Goal: Task Accomplishment & Management: Manage account settings

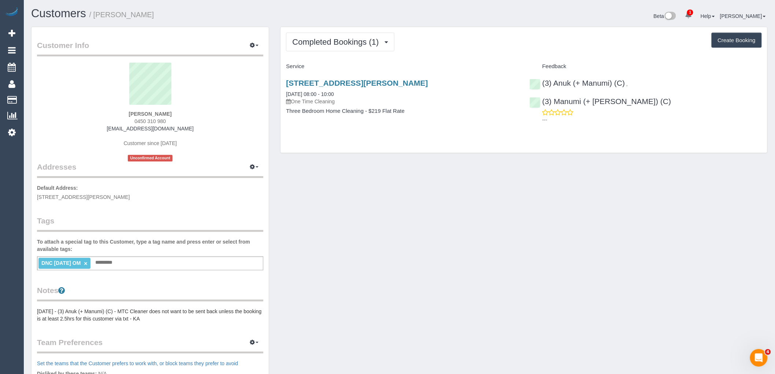
drag, startPoint x: 170, startPoint y: 120, endPoint x: 122, endPoint y: 120, distance: 48.3
click at [122, 120] on div "Reza Maghsoud 0450 310 980 reza_maghsoud@yahoo.com Customer since 2025 Unconfir…" at bounding box center [150, 112] width 226 height 99
copy span "0450 310 980"
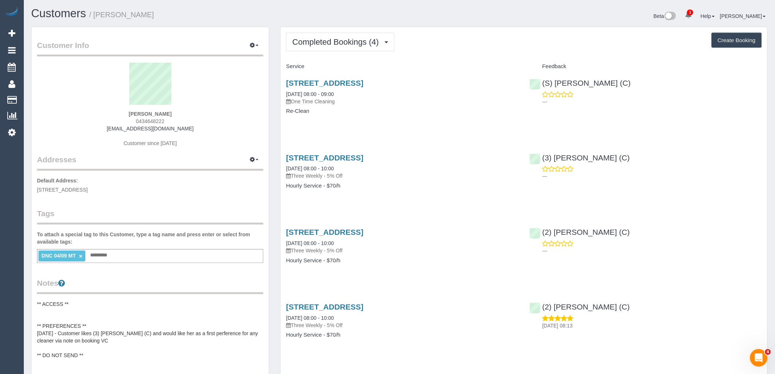
drag, startPoint x: 173, startPoint y: 122, endPoint x: 77, endPoint y: 123, distance: 96.3
click at [84, 122] on div "Tim Cryle 0434648222 timothycryle@gmail.com Customer since 2025" at bounding box center [150, 109] width 226 height 92
copy span "0434648222"
click at [209, 8] on h1 "Customers / Tim Cryle" at bounding box center [212, 13] width 363 height 12
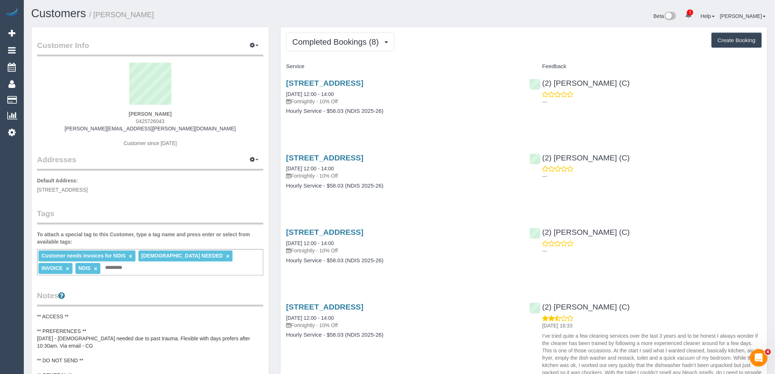
drag, startPoint x: 133, startPoint y: 119, endPoint x: 127, endPoint y: 119, distance: 6.2
click at [127, 119] on div "Marc Dwyer 0425726043 marc.dwyer@hotmail.com Customer since 2022" at bounding box center [150, 109] width 226 height 92
copy span "0425726043"
click at [207, 152] on div "Marc Dwyer 0425726043 marc.dwyer@hotmail.com Customer since 2022" at bounding box center [150, 109] width 226 height 92
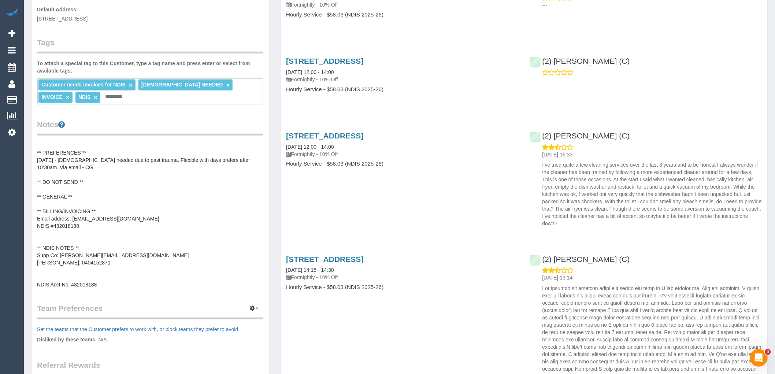
scroll to position [163, 0]
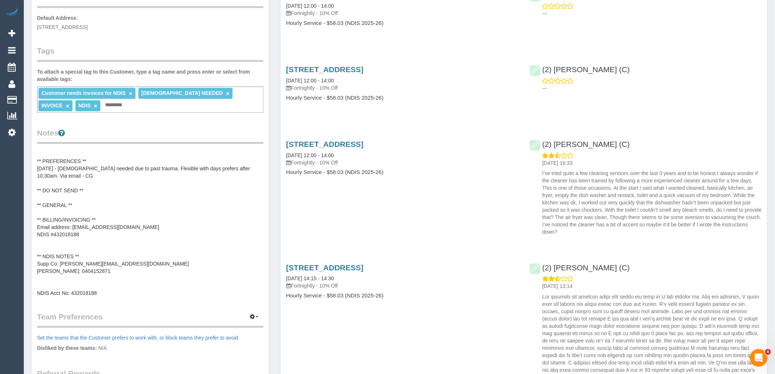
click at [104, 256] on pre "** ACCESS ** ** PREFERENCES ** 09/05/25 - Female needed due to past trauma. Fle…" at bounding box center [150, 223] width 226 height 146
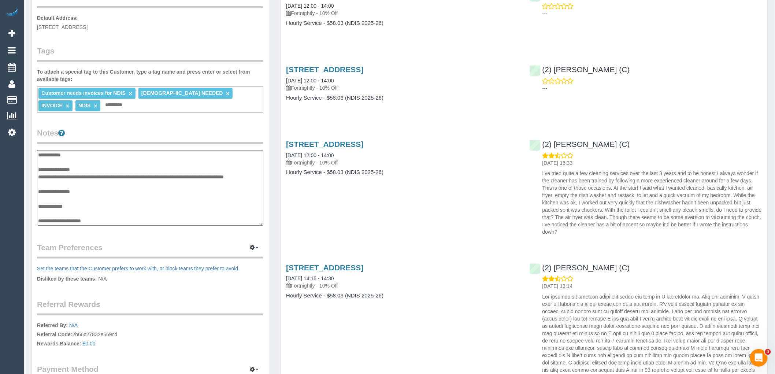
scroll to position [81, 0]
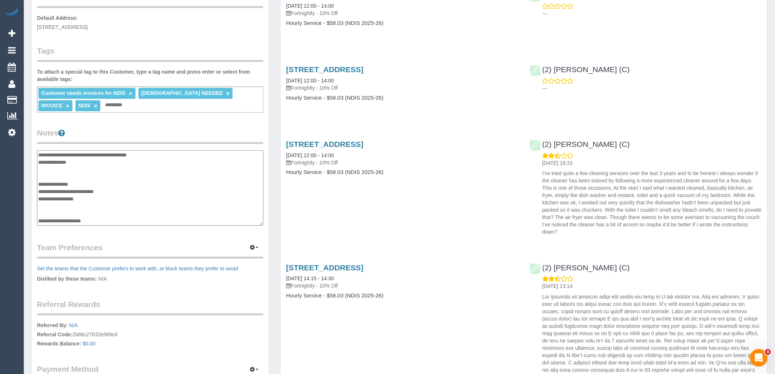
click at [61, 207] on textarea "**********" at bounding box center [150, 187] width 226 height 75
click at [60, 211] on textarea "**********" at bounding box center [150, 187] width 226 height 75
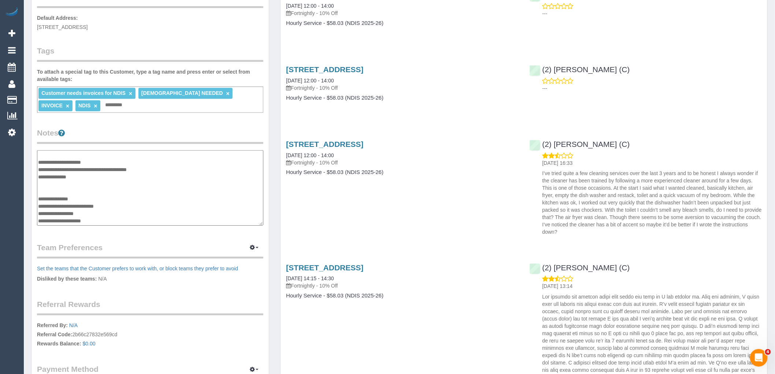
scroll to position [66, 0]
type textarea "**********"
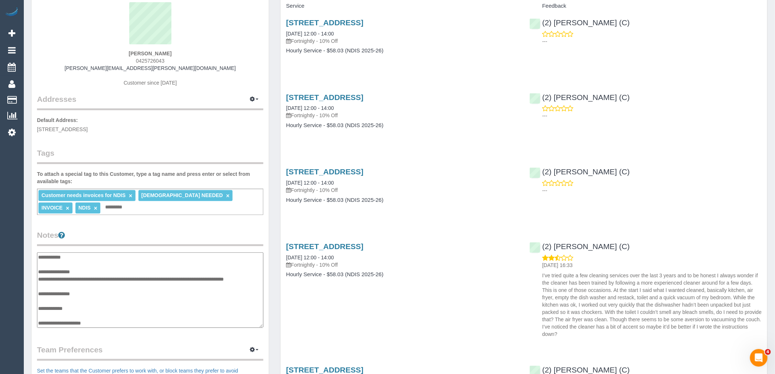
scroll to position [0, 0]
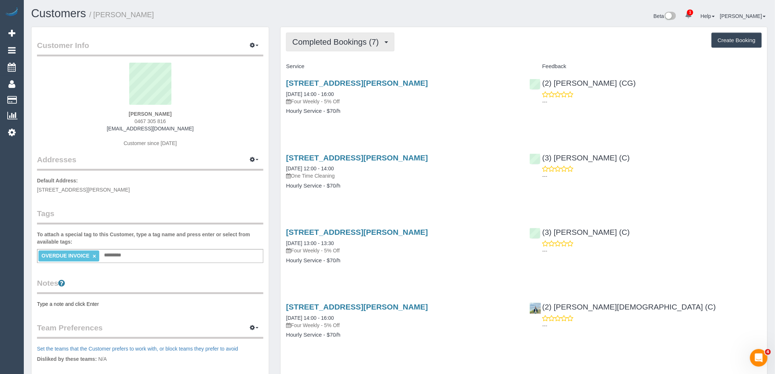
click at [371, 49] on button "Completed Bookings (7)" at bounding box center [340, 42] width 108 height 19
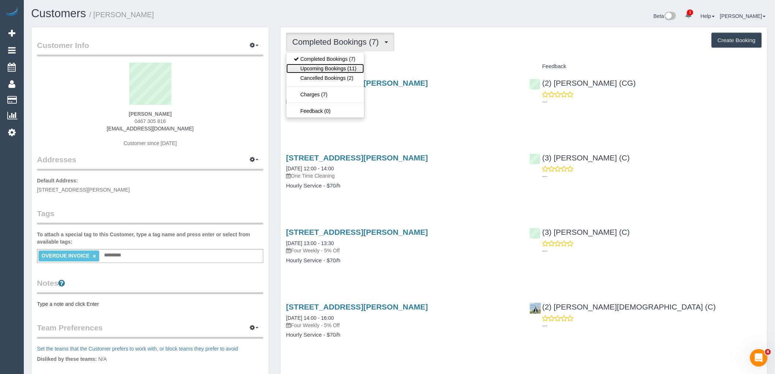
click at [355, 70] on link "Upcoming Bookings (11)" at bounding box center [324, 69] width 77 height 10
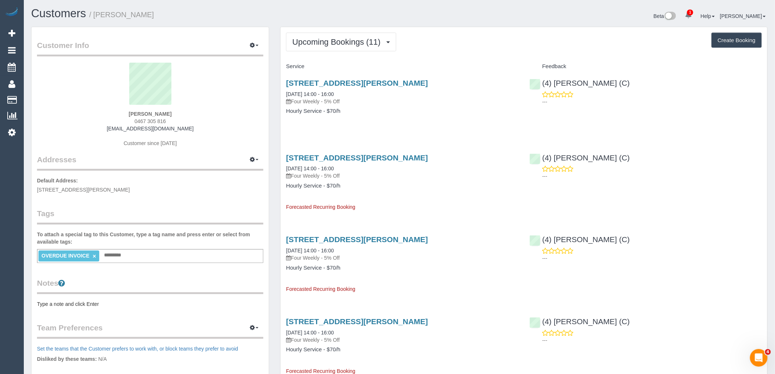
drag, startPoint x: 175, startPoint y: 120, endPoint x: 115, endPoint y: 120, distance: 59.7
click at [115, 120] on div "[PERSON_NAME] 0467 305 816 [EMAIL_ADDRESS][DOMAIN_NAME] Customer since [DATE]" at bounding box center [150, 109] width 226 height 92
copy span "0467 305 816"
click at [197, 121] on div "[PERSON_NAME] 0467 305 816 [EMAIL_ADDRESS][DOMAIN_NAME] Customer since [DATE]" at bounding box center [150, 109] width 226 height 92
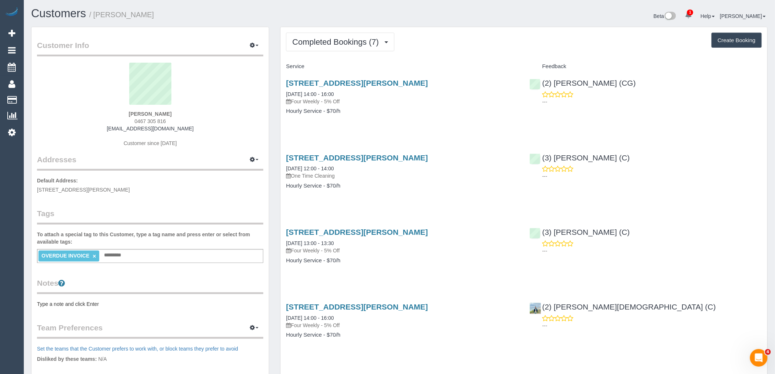
drag, startPoint x: 130, startPoint y: 121, endPoint x: 94, endPoint y: 125, distance: 36.1
click at [126, 121] on div "[PERSON_NAME] 0467 305 816 [EMAIL_ADDRESS][DOMAIN_NAME] Customer since [DATE]" at bounding box center [150, 109] width 226 height 92
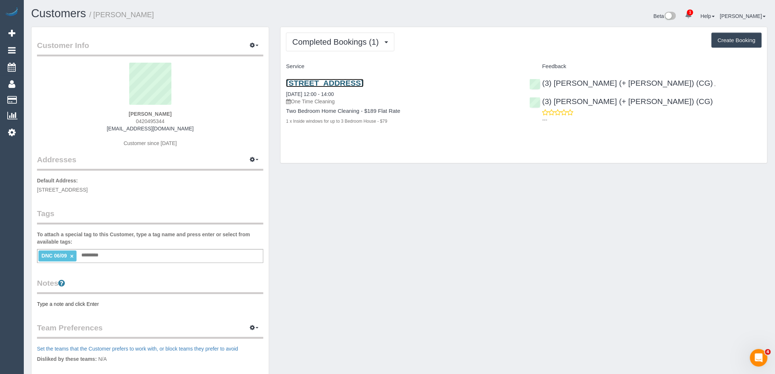
click at [363, 86] on link "121 Rosslyn Street, 515, West Melbourne, VIC 3003" at bounding box center [324, 83] width 77 height 8
click at [353, 44] on span "Completed Bookings (1)" at bounding box center [337, 41] width 90 height 9
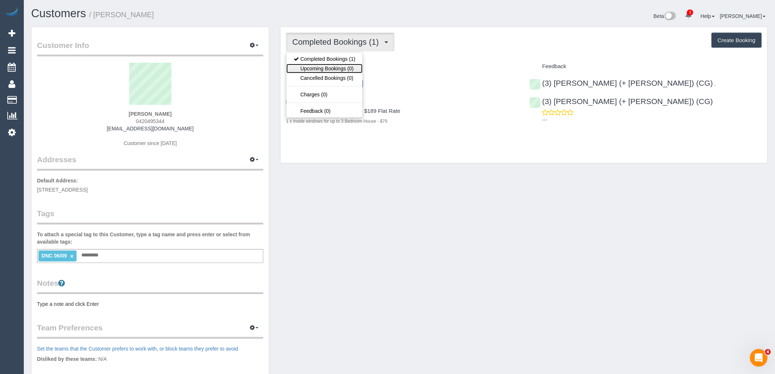
click at [359, 70] on link "Upcoming Bookings (0)" at bounding box center [324, 69] width 76 height 10
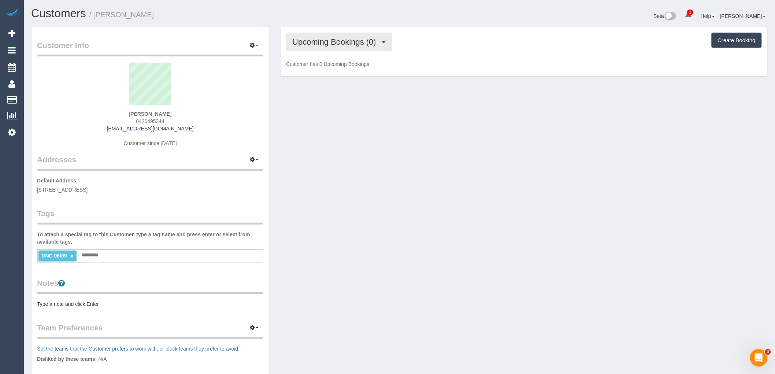
click at [357, 41] on span "Upcoming Bookings (0)" at bounding box center [336, 41] width 88 height 9
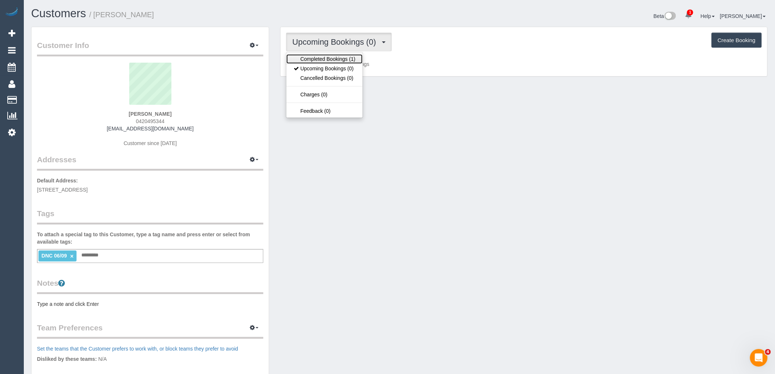
click at [358, 56] on link "Completed Bookings (1)" at bounding box center [324, 59] width 76 height 10
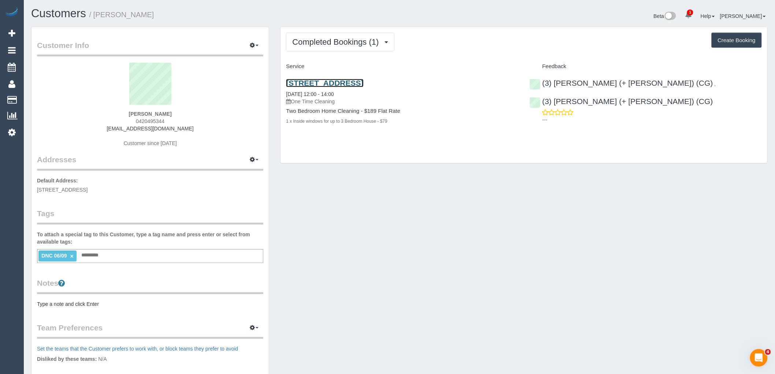
click at [363, 81] on link "121 Rosslyn Street, 515, West Melbourne, VIC 3003" at bounding box center [324, 83] width 77 height 8
click at [363, 85] on link "121 Rosslyn Street, 515, West Melbourne, VIC 3003" at bounding box center [324, 83] width 77 height 8
click at [374, 39] on span "Completed Bookings (1)" at bounding box center [337, 41] width 90 height 9
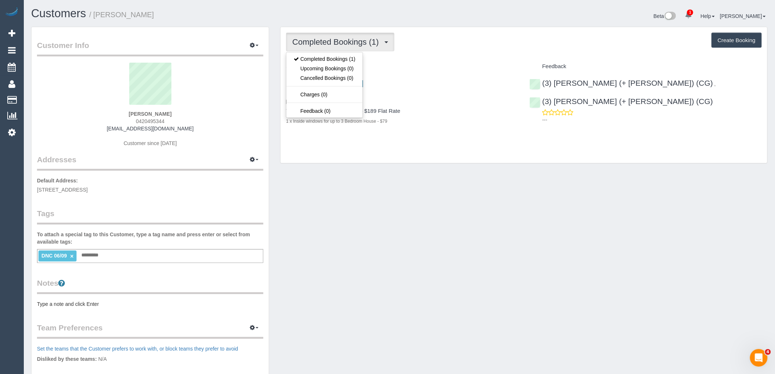
click at [442, 105] on p "One Time Cleaning" at bounding box center [402, 101] width 232 height 7
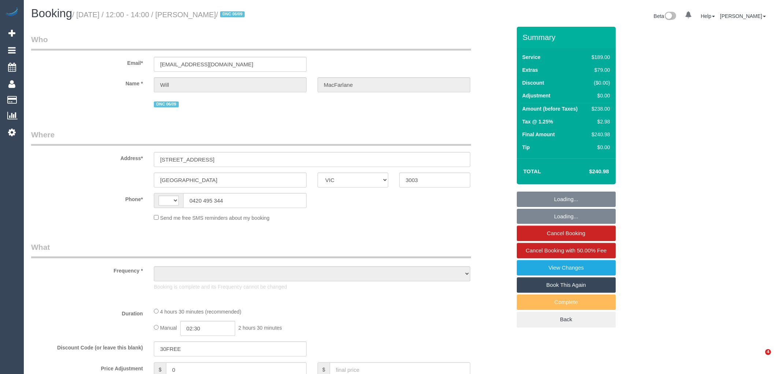
select select "VIC"
select select "string:AU"
select select "object:543"
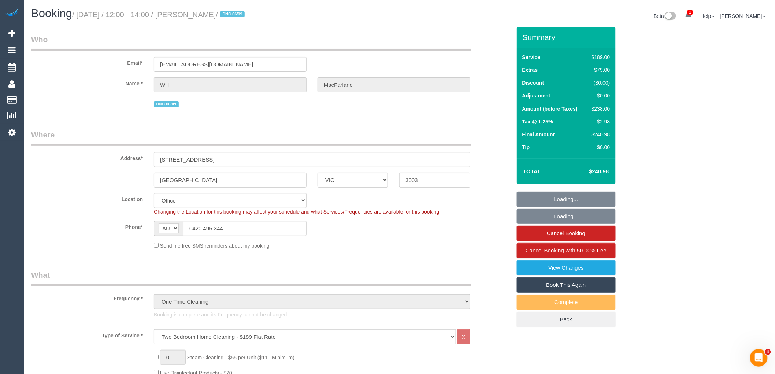
select select "number:28"
select select "number:14"
select select "number:20"
select select "number:24"
select select "number:13"
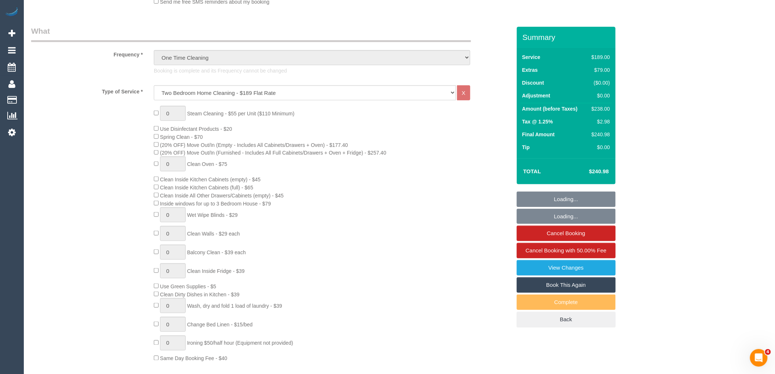
select select "object:868"
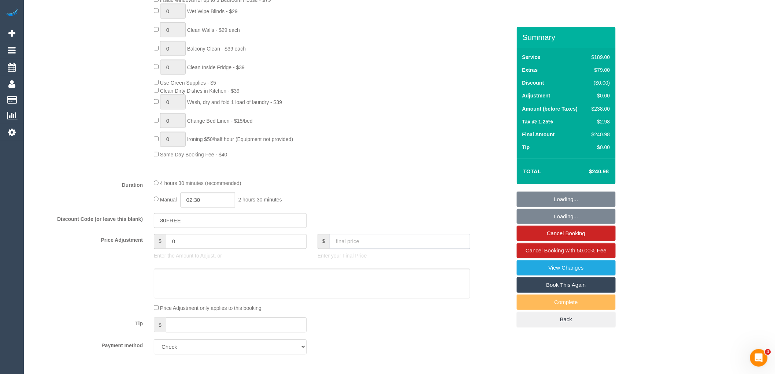
click at [367, 249] on input "text" at bounding box center [400, 241] width 141 height 15
type input "2"
drag, startPoint x: 186, startPoint y: 231, endPoint x: 100, endPoint y: 231, distance: 86.1
click at [100, 229] on div "Discount Code (or leave this blank) 30FREE" at bounding box center [271, 220] width 491 height 15
click at [372, 173] on div "Type of Service * Hourly Service - $70/h Hourly Service - $65/h Hourly Service …" at bounding box center [271, 28] width 480 height 292
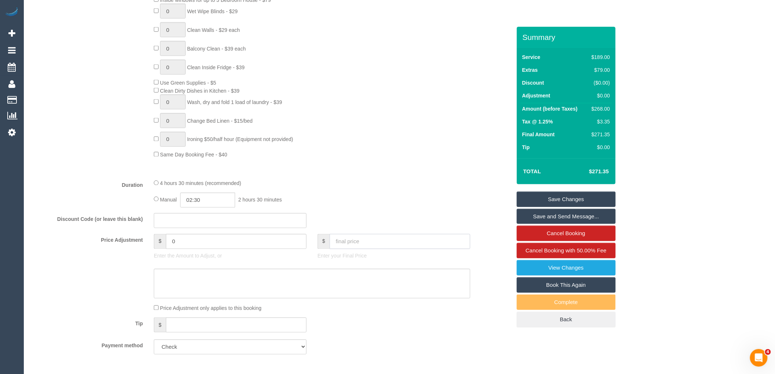
click at [343, 247] on input "text" at bounding box center [400, 241] width 141 height 15
type input "268"
click at [376, 205] on div "Manual 02:30 2 hours 30 minutes" at bounding box center [312, 200] width 316 height 15
type input "-3.31"
click at [596, 201] on link "Save Changes" at bounding box center [566, 199] width 99 height 15
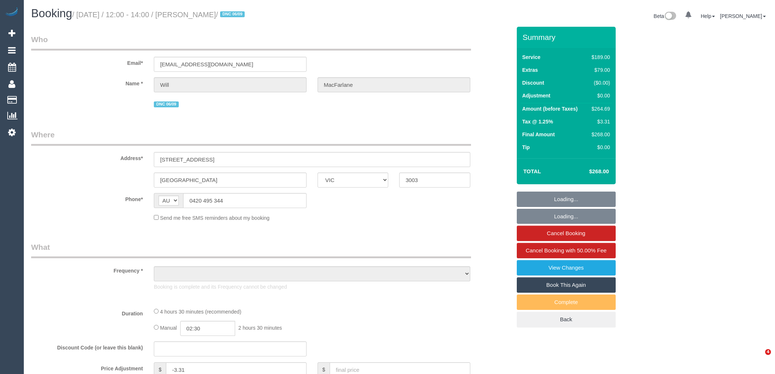
select select "VIC"
select select "object:603"
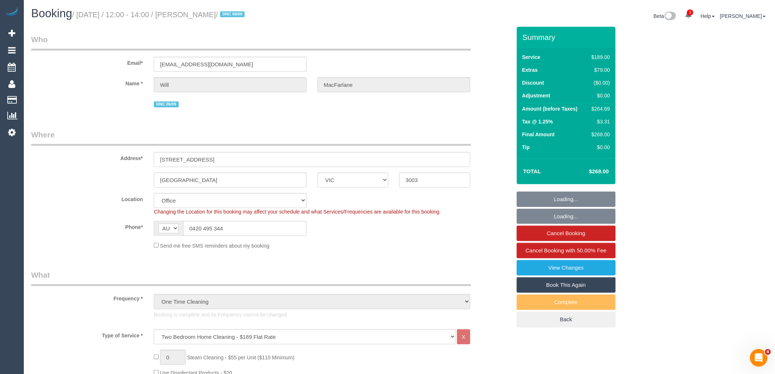
select select "number:28"
select select "number:14"
select select "number:20"
select select "number:24"
select select "number:13"
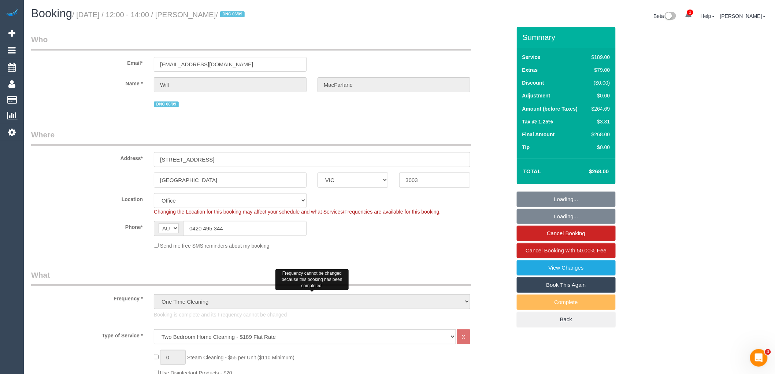
select select "object:2160"
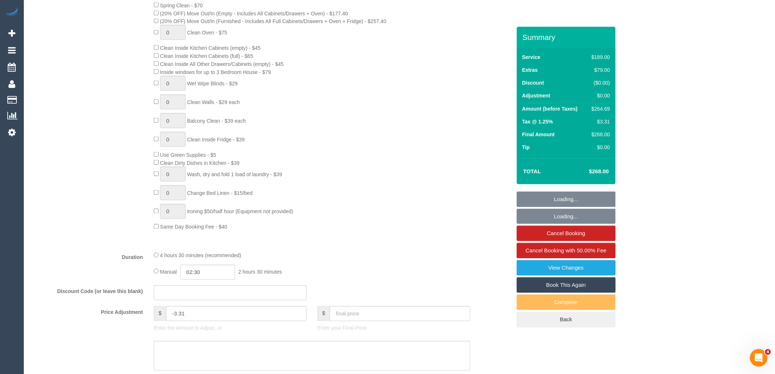
scroll to position [448, 0]
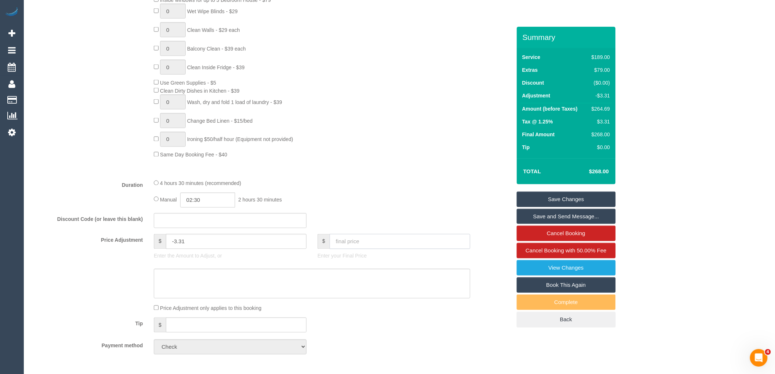
click at [363, 249] on input "text" at bounding box center [400, 241] width 141 height 15
type input "238"
type input "-32.94"
click at [355, 172] on div "Type of Service * Hourly Service - $70/h Hourly Service - $65/h Hourly Service …" at bounding box center [271, 28] width 480 height 292
click at [565, 199] on link "Save Changes" at bounding box center [566, 199] width 99 height 15
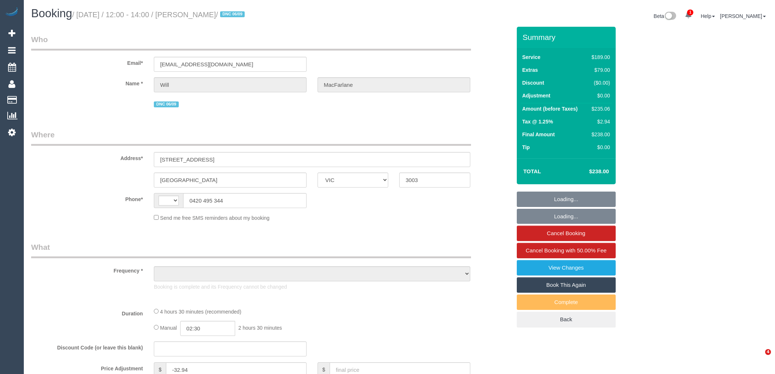
select select "VIC"
select select "object:296"
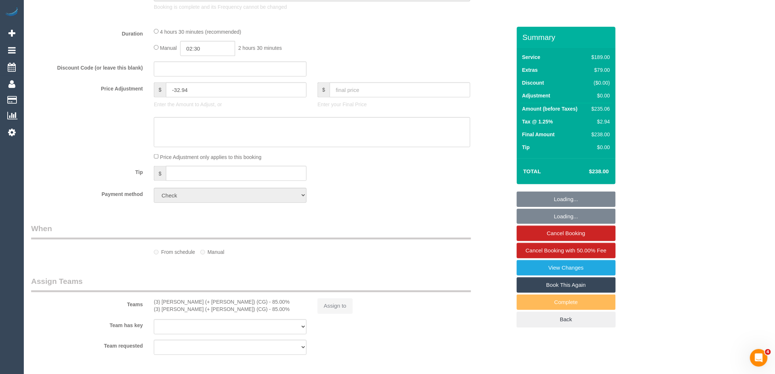
select select "string:AU"
select select "number:28"
select select "number:14"
select select "number:20"
select select "number:24"
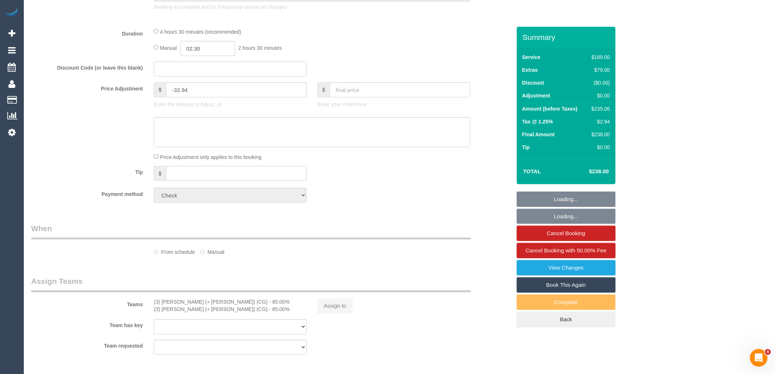
select select "number:13"
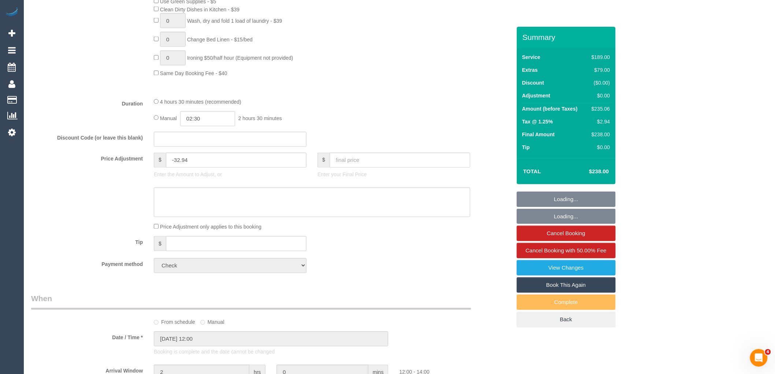
select select "object:2173"
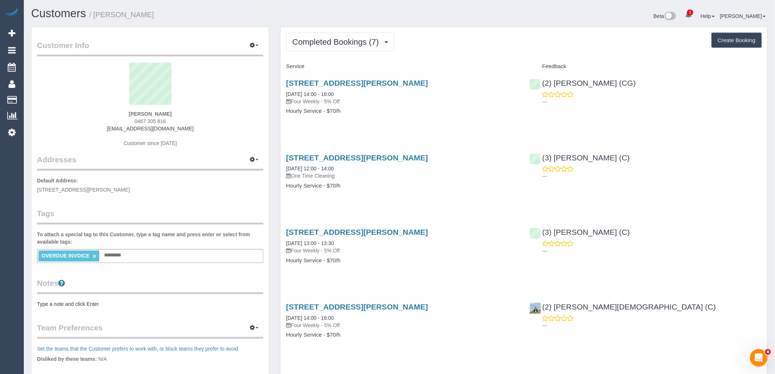
click at [116, 117] on div "[PERSON_NAME] 0467 305 816 [EMAIL_ADDRESS][DOMAIN_NAME] Customer since [DATE]" at bounding box center [150, 109] width 226 height 92
click at [175, 118] on div "[PERSON_NAME] 0467 305 816 [EMAIL_ADDRESS][DOMAIN_NAME] Customer since [DATE]" at bounding box center [150, 109] width 226 height 92
drag, startPoint x: 177, startPoint y: 120, endPoint x: 74, endPoint y: 126, distance: 103.4
click at [86, 118] on div "Jack Lefroy 0467 305 816 jacklefroy@gmail.com Customer since 2025" at bounding box center [150, 109] width 226 height 92
copy span "0467 305 816"
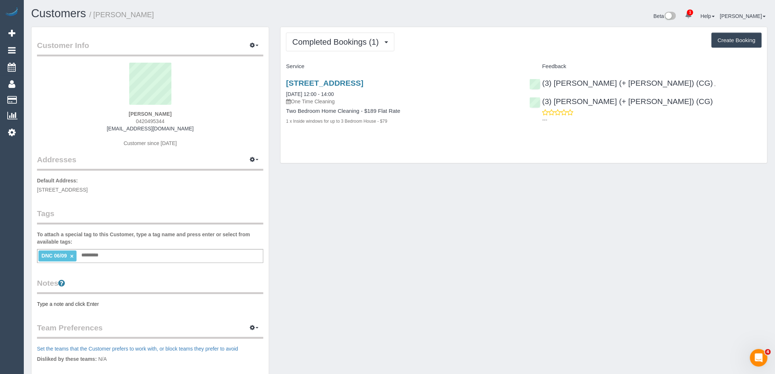
drag, startPoint x: 170, startPoint y: 122, endPoint x: 111, endPoint y: 122, distance: 59.0
click at [111, 122] on div "[PERSON_NAME] 0420495344 [EMAIL_ADDRESS][DOMAIN_NAME] Customer since [DATE]" at bounding box center [150, 109] width 226 height 92
copy span "0420495344"
click at [229, 130] on div "[PERSON_NAME] 0420495344 [EMAIL_ADDRESS][DOMAIN_NAME] Customer since [DATE]" at bounding box center [150, 109] width 226 height 92
drag, startPoint x: 175, startPoint y: 114, endPoint x: 118, endPoint y: 114, distance: 57.1
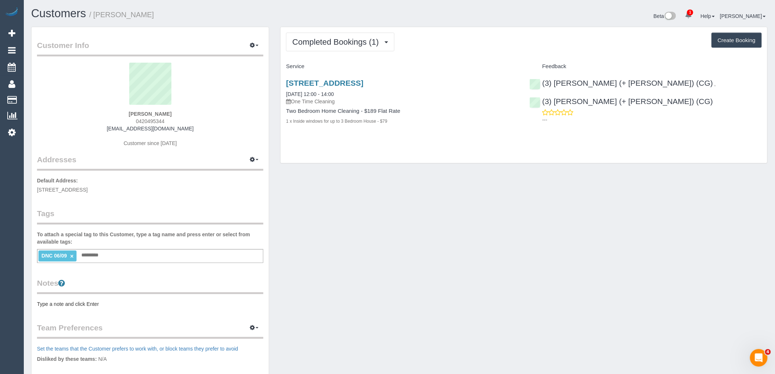
click at [118, 114] on div "Will MacFarlane 0420495344 willmacf@gmail.com Customer since 2025" at bounding box center [150, 109] width 226 height 92
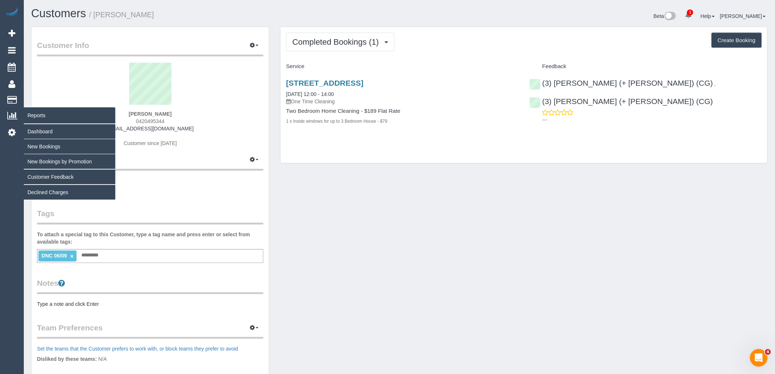
copy strong "Will MacFarlane"
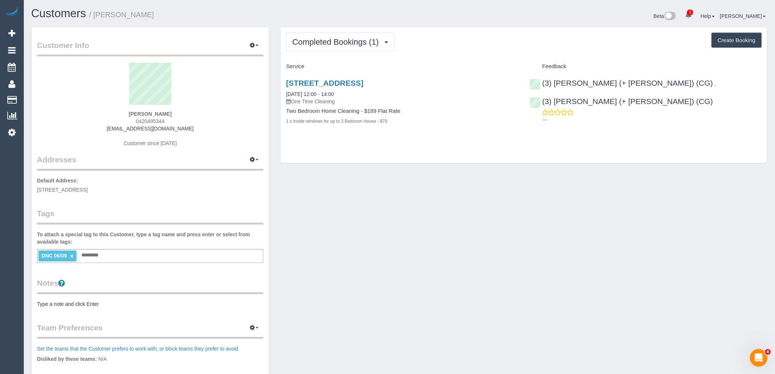
click at [181, 122] on div "Will MacFarlane 0420495344 willmacf@gmail.com Customer since 2025" at bounding box center [150, 109] width 226 height 92
drag, startPoint x: 189, startPoint y: 129, endPoint x: 19, endPoint y: 129, distance: 170.7
click at [111, 129] on div "Will MacFarlane 0420495344 willmacf@gmail.com Customer since 2025" at bounding box center [150, 109] width 226 height 92
copy link "willmacf@gmail.com"
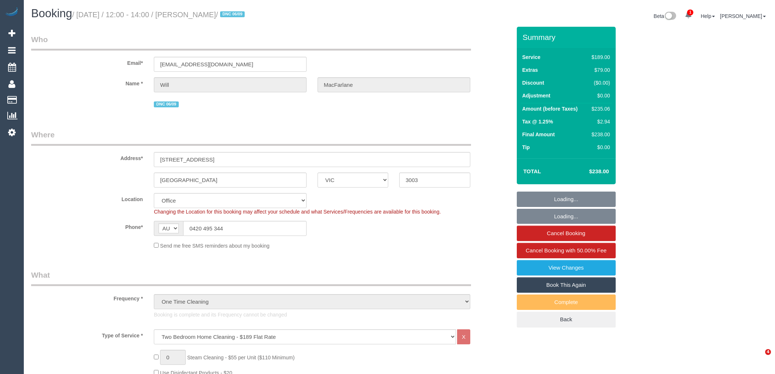
select select "VIC"
select select "string:check"
select select "number:28"
select select "number:14"
select select "number:20"
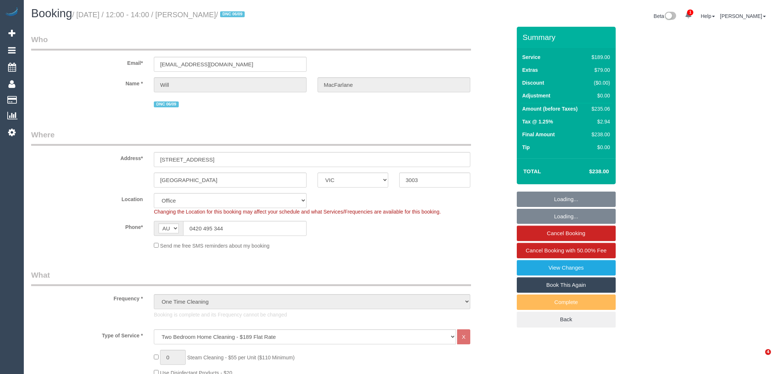
select select "number:24"
select select "number:13"
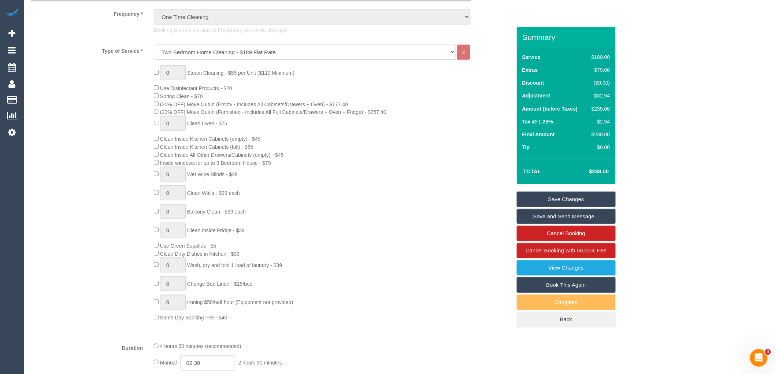
scroll to position [488, 0]
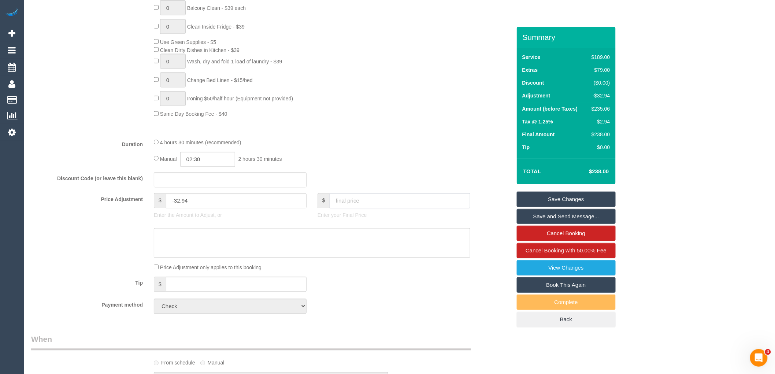
click at [365, 204] on input "text" at bounding box center [400, 200] width 141 height 15
type input "268"
type input "-3.31"
click at [342, 256] on textarea at bounding box center [312, 243] width 316 height 30
click at [572, 197] on link "Save Changes" at bounding box center [566, 199] width 99 height 15
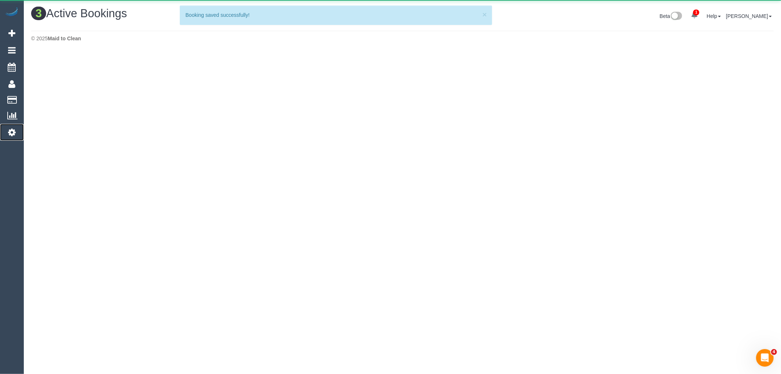
click at [12, 134] on icon at bounding box center [12, 132] width 8 height 9
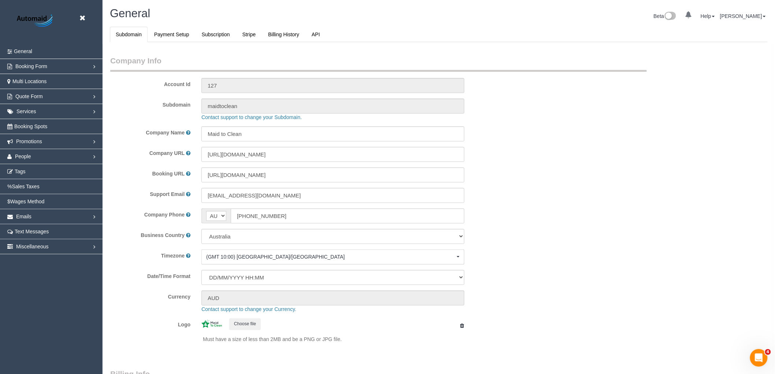
scroll to position [1650, 775]
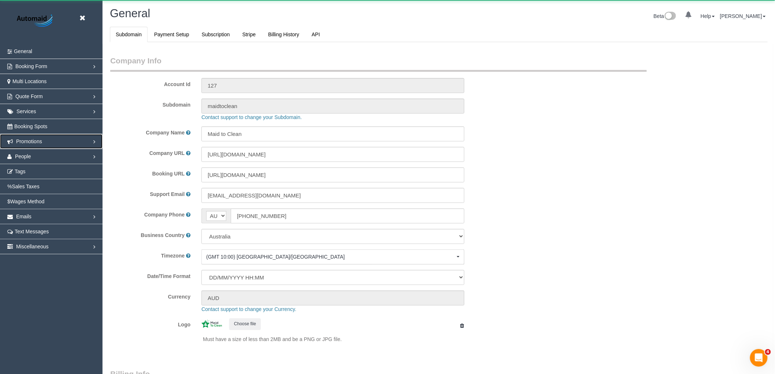
click at [25, 138] on link "Promotions" at bounding box center [51, 141] width 103 height 15
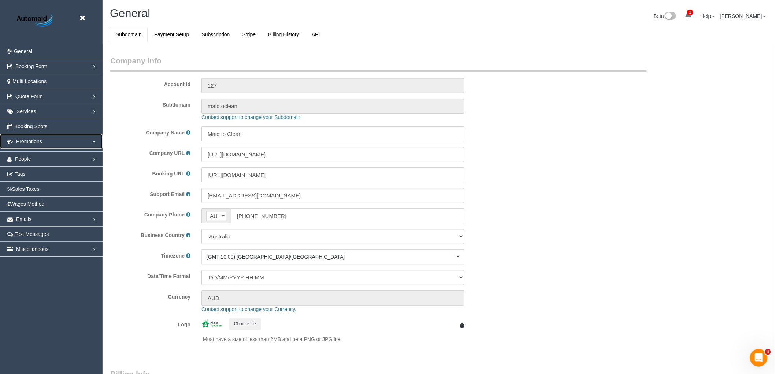
select select "1"
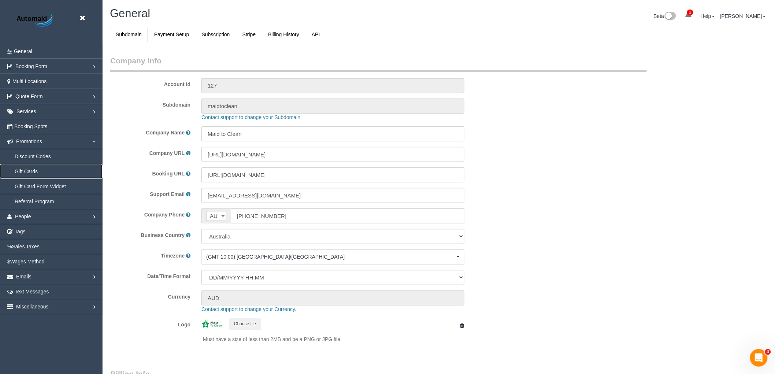
click at [42, 170] on link "Gift Cards" at bounding box center [51, 171] width 103 height 15
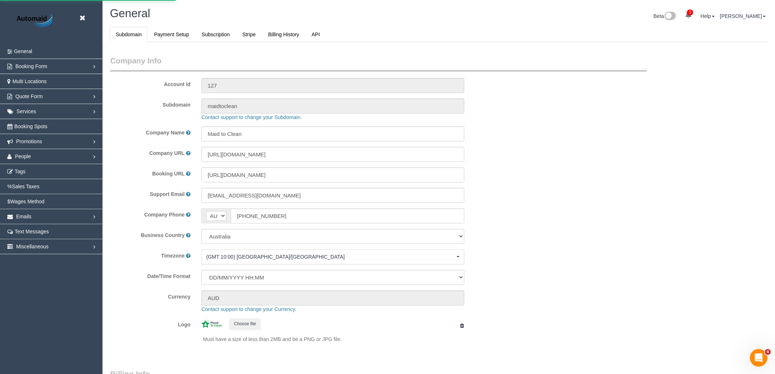
scroll to position [36325, 35842]
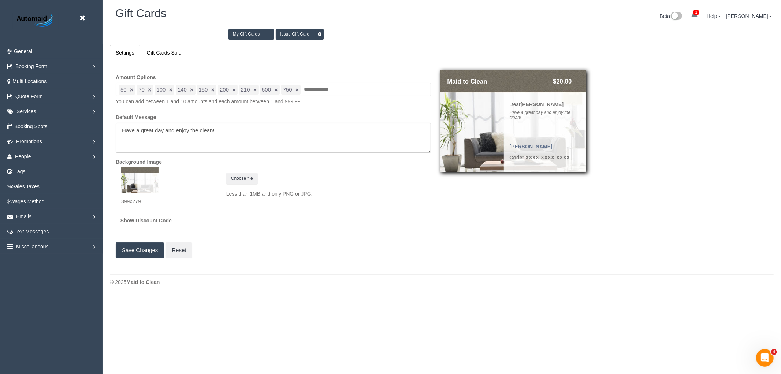
click at [295, 37] on link "Issue Gift Card" at bounding box center [300, 34] width 48 height 11
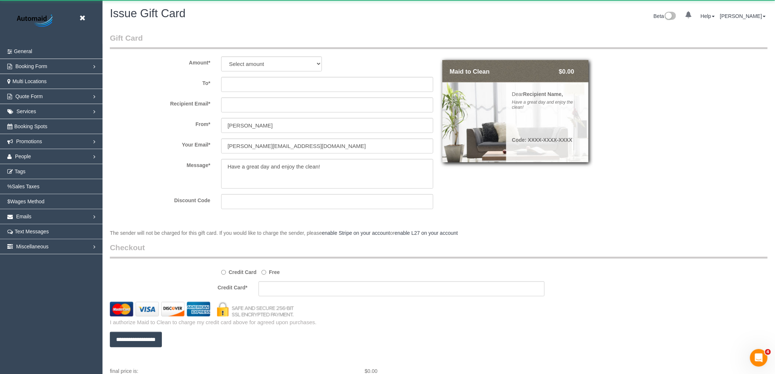
scroll to position [400, 775]
click at [278, 64] on select "Select amount $50.00 $70.00 $100.00 $140.00 $150.00 $200.00 $210.00 $500.00 $75…" at bounding box center [271, 63] width 100 height 15
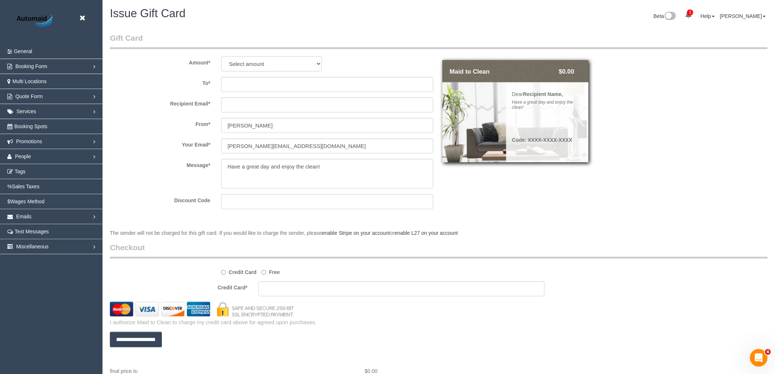
select select "50"
click at [221, 56] on select "Select amount $50.00 $70.00 $100.00 $140.00 $150.00 $200.00 $210.00 $500.00 $75…" at bounding box center [271, 63] width 100 height 15
click at [264, 85] on input "text" at bounding box center [327, 84] width 212 height 15
click at [240, 89] on input "text" at bounding box center [327, 84] width 212 height 15
paste input "Will MacFarlane"
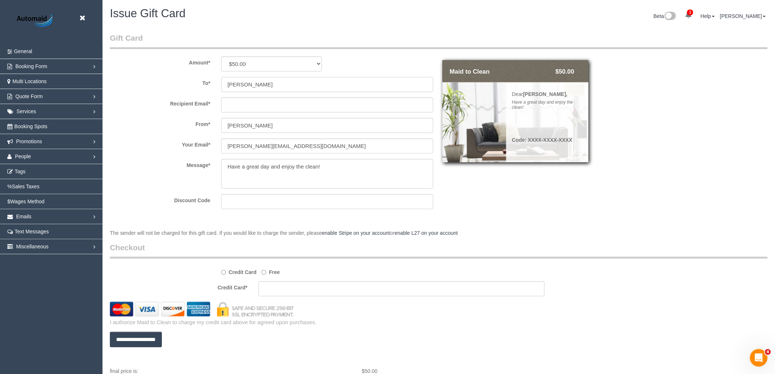
type input "Will MacFarlane"
click at [268, 105] on input "text" at bounding box center [327, 104] width 212 height 15
paste input "willmacf@gmail.com"
type input "willmacf@gmail.com"
drag, startPoint x: 288, startPoint y: 126, endPoint x: 184, endPoint y: 126, distance: 104.4
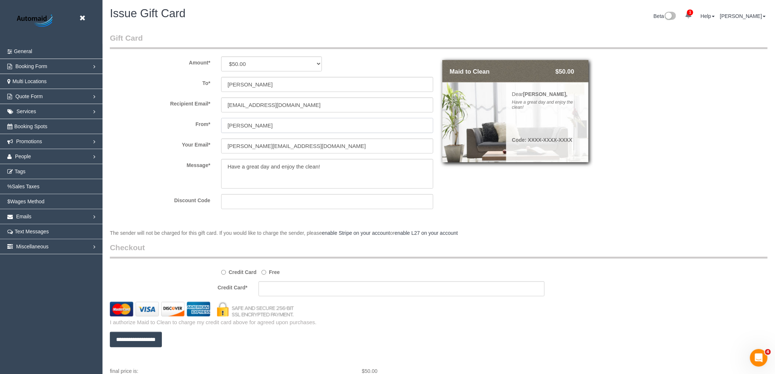
click at [184, 126] on div "From * Vanessa Christou" at bounding box center [271, 125] width 334 height 15
type input "Maid to Clean"
drag, startPoint x: 249, startPoint y: 145, endPoint x: 205, endPoint y: 145, distance: 44.3
click at [205, 145] on div "Your Email * vanessa@maidtoclean.com.au" at bounding box center [271, 145] width 334 height 15
type input "support@maidtoclean.com.au"
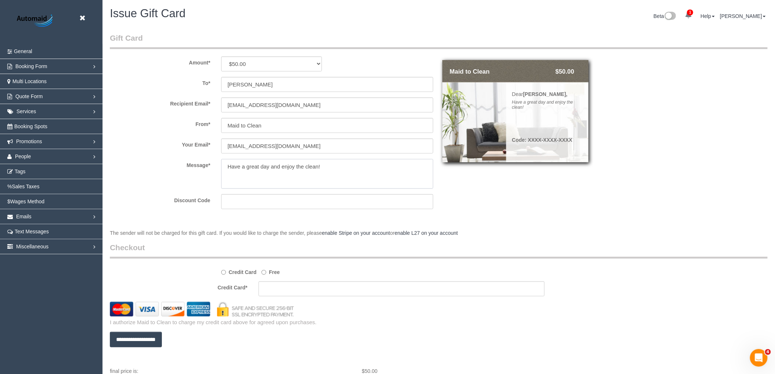
click at [345, 168] on textarea at bounding box center [327, 174] width 212 height 30
click at [266, 270] on label "Free" at bounding box center [270, 271] width 18 height 10
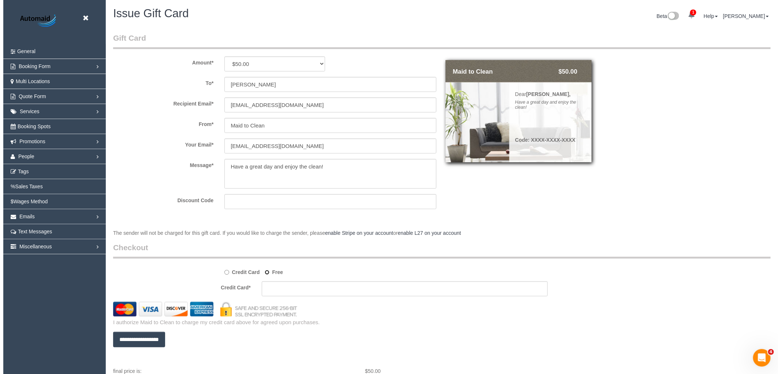
scroll to position [36273, 35842]
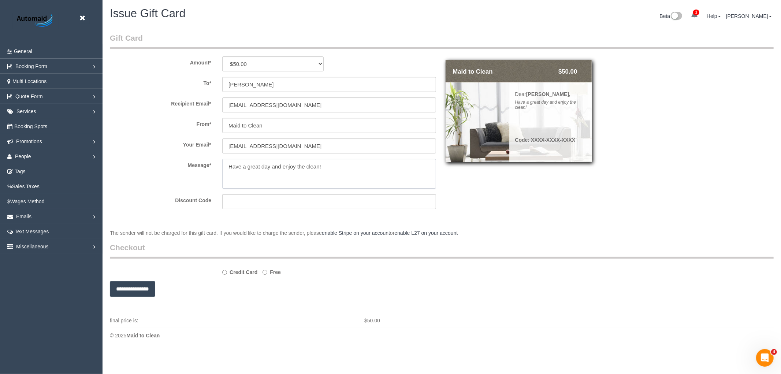
drag, startPoint x: 277, startPoint y: 168, endPoint x: 157, endPoint y: 164, distance: 119.1
click at [157, 164] on div "Message *" at bounding box center [273, 174] width 338 height 30
type textarea "We look forward to seeing you again soon!"
click at [138, 289] on input "**********" at bounding box center [132, 288] width 45 height 15
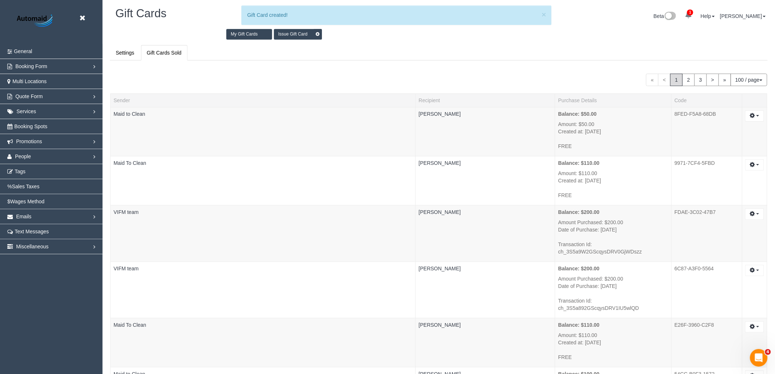
scroll to position [31411, 35848]
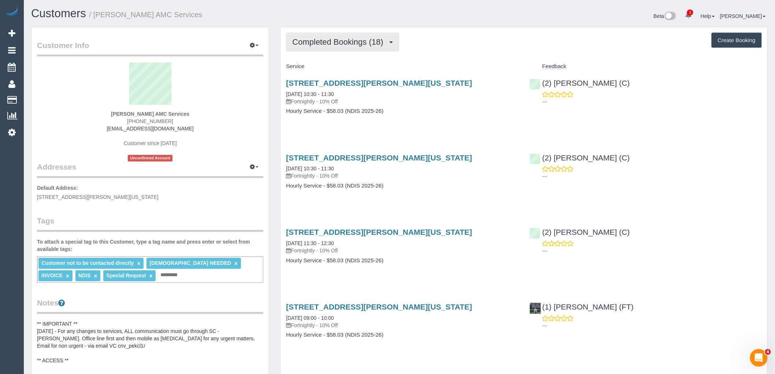
drag, startPoint x: 363, startPoint y: 42, endPoint x: 364, endPoint y: 56, distance: 13.7
click at [363, 43] on span "Completed Bookings (18)" at bounding box center [339, 41] width 94 height 9
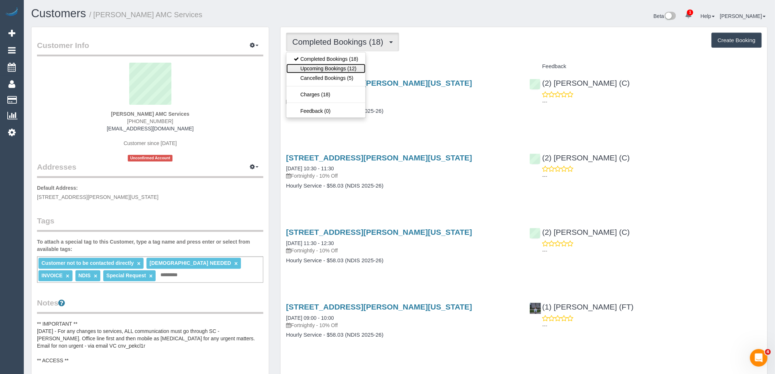
click at [361, 65] on link "Upcoming Bookings (12)" at bounding box center [325, 69] width 79 height 10
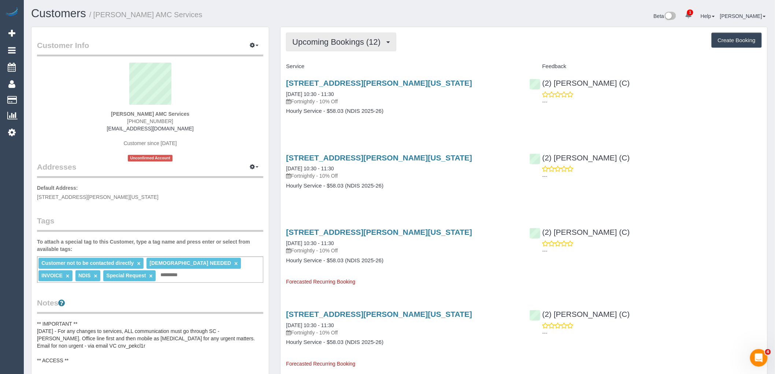
click at [350, 45] on span "Upcoming Bookings (12)" at bounding box center [338, 41] width 92 height 9
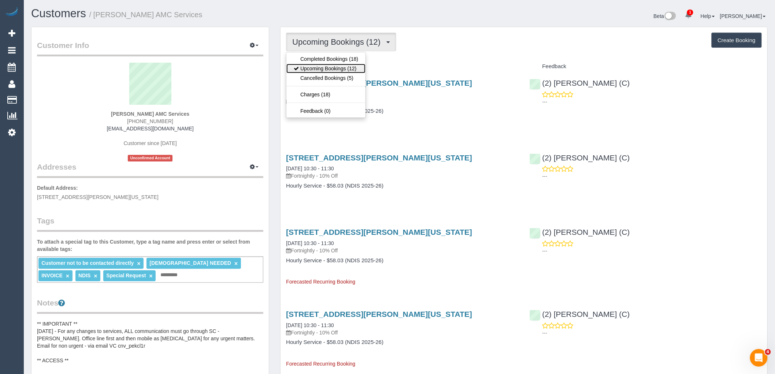
click at [346, 67] on link "Upcoming Bookings (12)" at bounding box center [325, 69] width 79 height 10
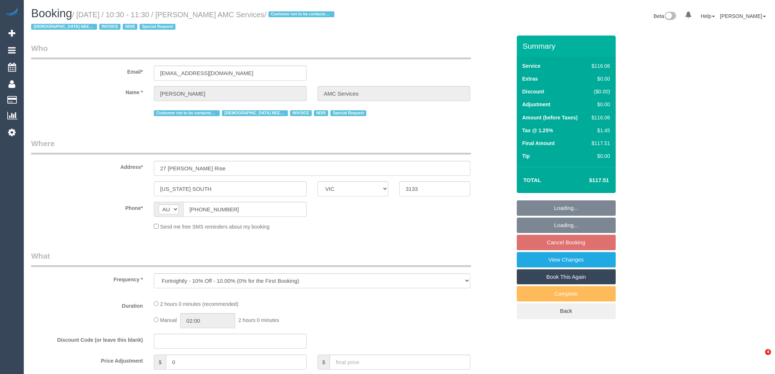
select select "VIC"
select select "number:28"
select select "number:14"
select select "number:19"
select select "number:36"
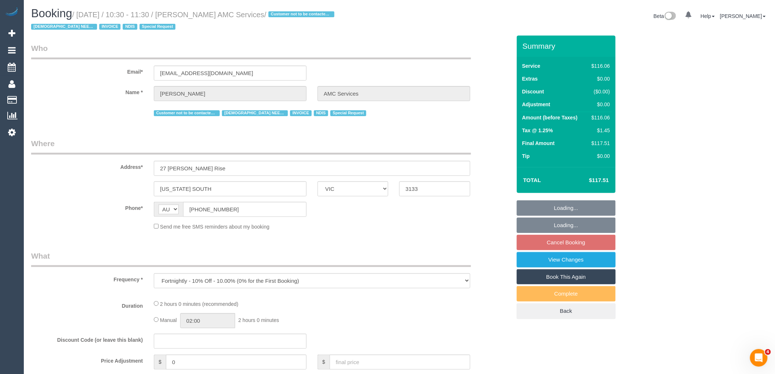
select select "number:35"
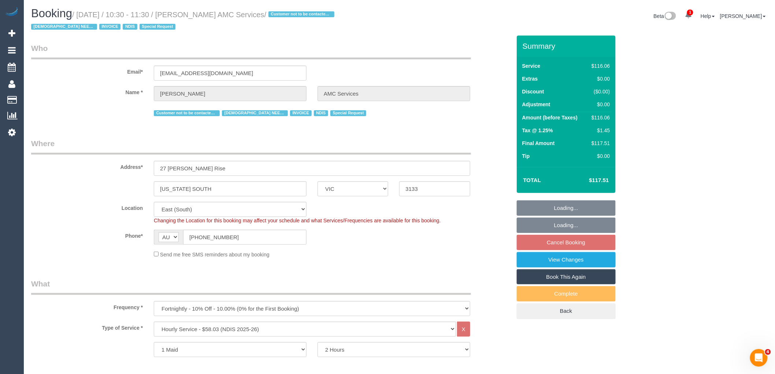
select select "object:758"
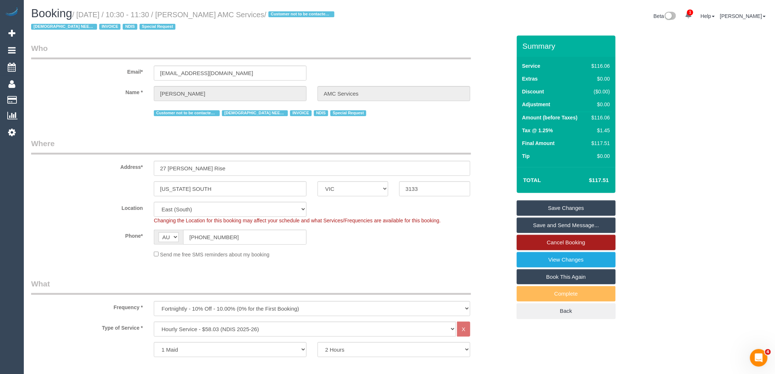
click at [565, 244] on link "Cancel Booking" at bounding box center [566, 242] width 99 height 15
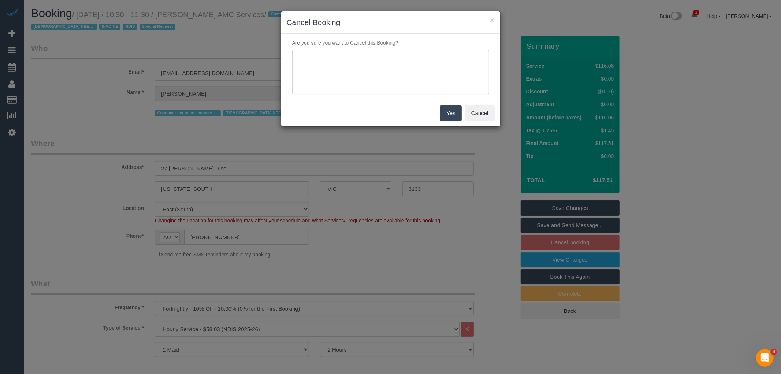
click at [400, 86] on textarea at bounding box center [390, 72] width 197 height 45
type textarea "PH service not needed via email VC"
click at [454, 111] on button "Yes" at bounding box center [450, 112] width 21 height 15
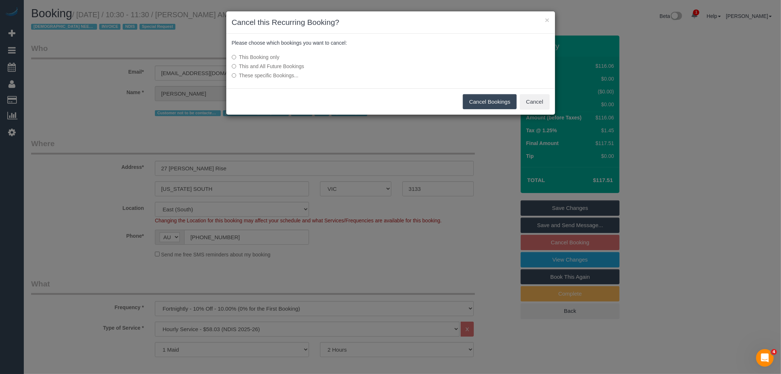
click at [501, 99] on button "Cancel Bookings" at bounding box center [490, 101] width 54 height 15
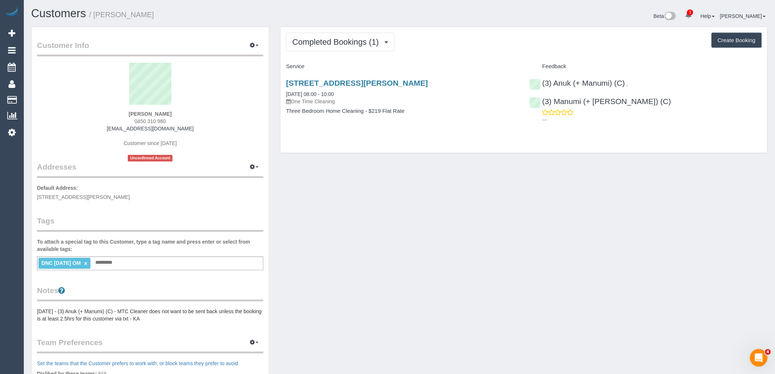
drag, startPoint x: 166, startPoint y: 121, endPoint x: 120, endPoint y: 121, distance: 45.8
click at [120, 121] on div "[PERSON_NAME] 0450 310 980 [EMAIL_ADDRESS][DOMAIN_NAME] Customer since [DATE] U…" at bounding box center [150, 112] width 226 height 99
copy span "0450 310 980"
click at [248, 138] on div "Reza Maghsoud 0450 310 980 reza_maghsoud@yahoo.com Customer since 2025 Unconfir…" at bounding box center [150, 112] width 226 height 99
click at [321, 177] on div "Customer Info Edit Contact Info Send Message Email Preferences Special Sales Ta…" at bounding box center [399, 273] width 747 height 492
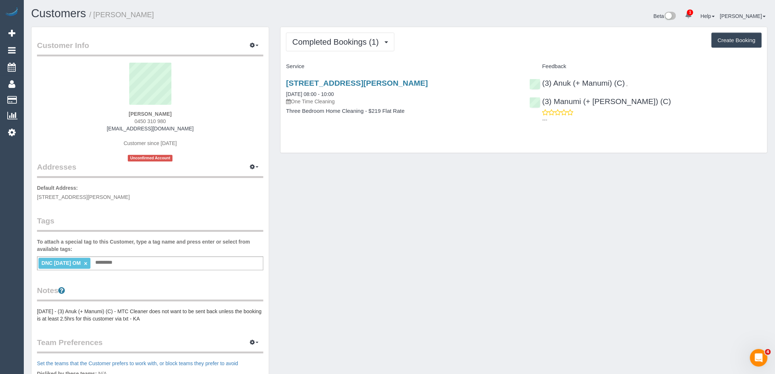
drag, startPoint x: 178, startPoint y: 114, endPoint x: 107, endPoint y: 112, distance: 71.4
click at [107, 112] on div "Reza Maghsoud 0450 310 980 reza_maghsoud@yahoo.com Customer since 2025 Unconfir…" at bounding box center [150, 112] width 226 height 99
copy strong "Reza Maghsoud"
click at [87, 262] on link "×" at bounding box center [85, 263] width 3 height 6
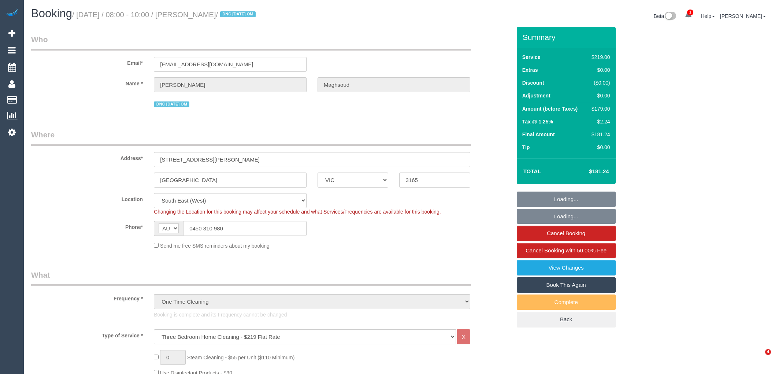
select select "VIC"
select select "number:28"
select select "number:14"
select select "number:19"
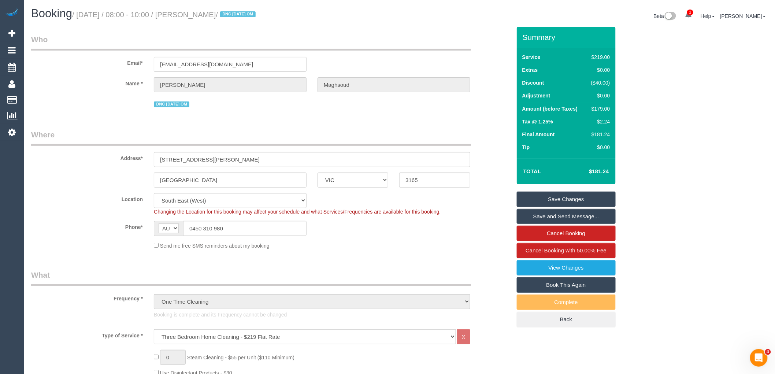
click at [542, 270] on link "View Changes" at bounding box center [566, 267] width 99 height 15
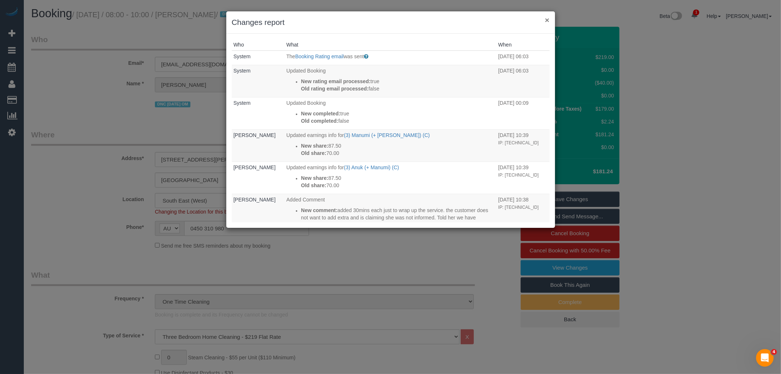
click at [546, 21] on button "×" at bounding box center [547, 20] width 4 height 8
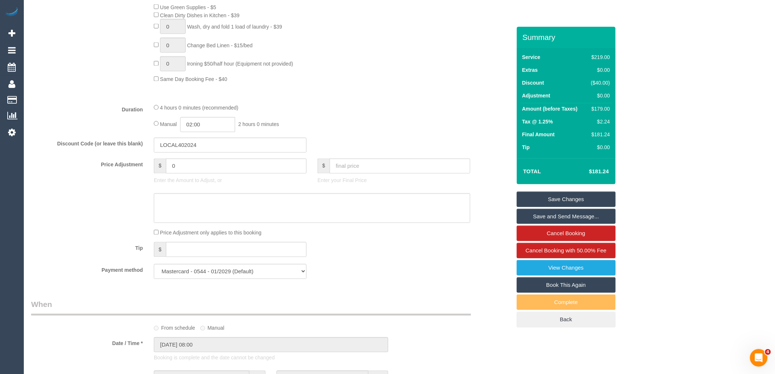
scroll to position [610, 0]
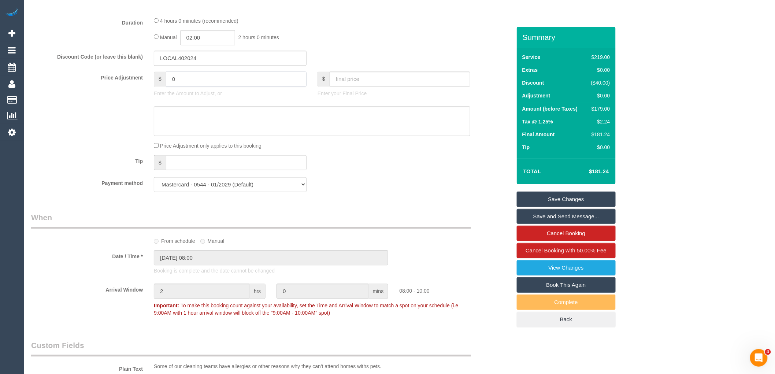
click at [207, 85] on input "0" at bounding box center [236, 78] width 141 height 15
type input "-89.5"
click at [223, 133] on textarea at bounding box center [312, 121] width 316 height 30
type textarea "Customer given 50% discount due to complaint from office via phone VC"
click at [594, 200] on link "Save Changes" at bounding box center [566, 199] width 99 height 15
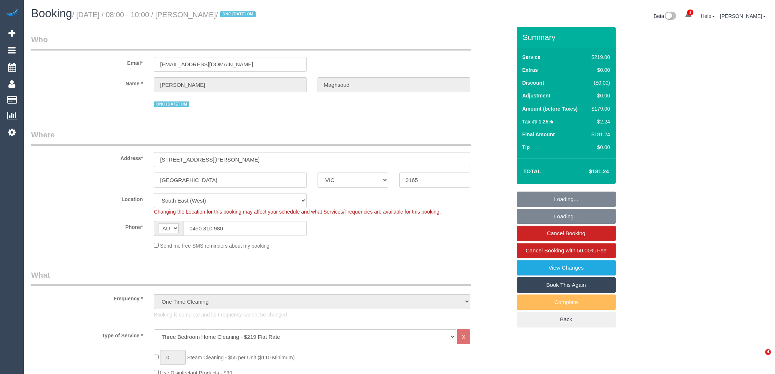
select select "VIC"
select select "number:28"
select select "number:14"
select select "number:19"
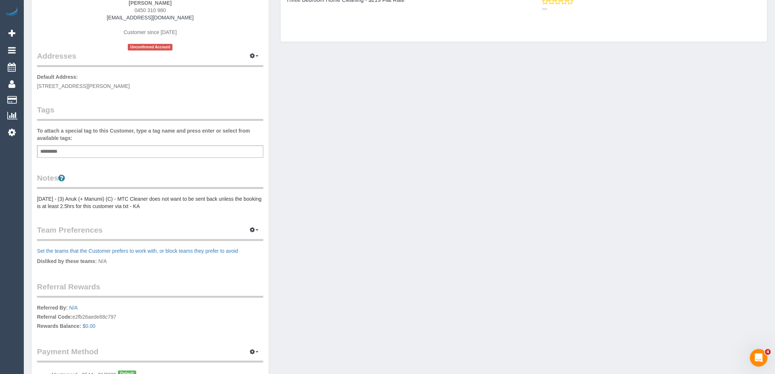
scroll to position [6, 0]
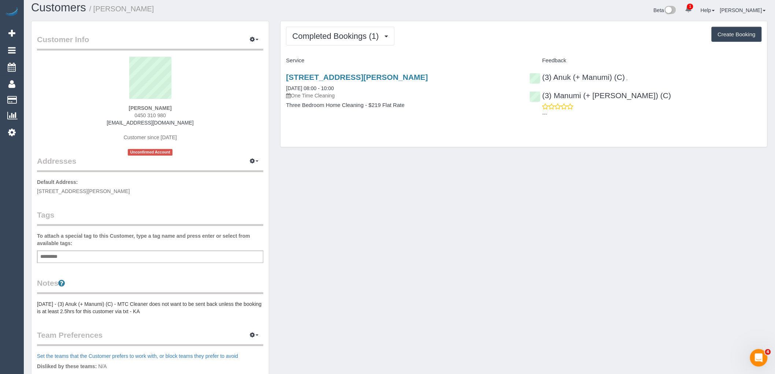
click at [61, 306] on pre "08/09/2025 - (3) Anuk (+ Manumi) (C) - MTC Cleaner does not want to be sent bac…" at bounding box center [150, 307] width 226 height 15
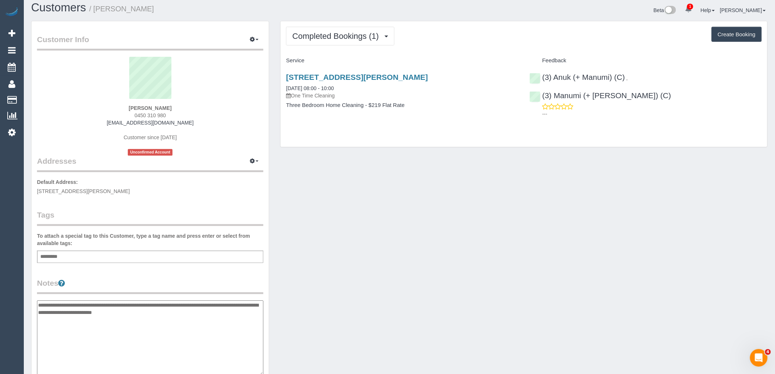
click at [40, 302] on textarea "**********" at bounding box center [150, 337] width 226 height 75
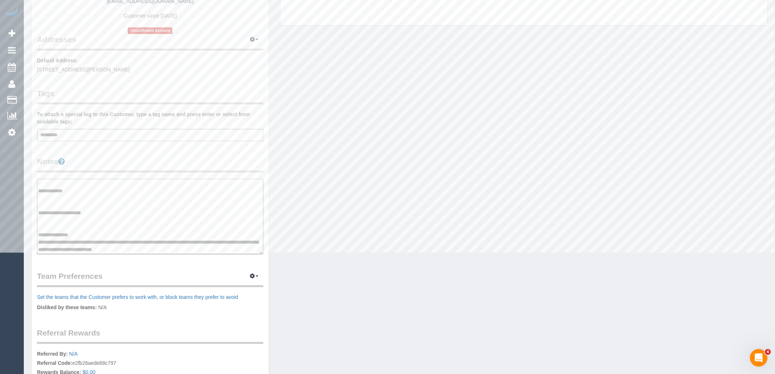
scroll to position [128, 0]
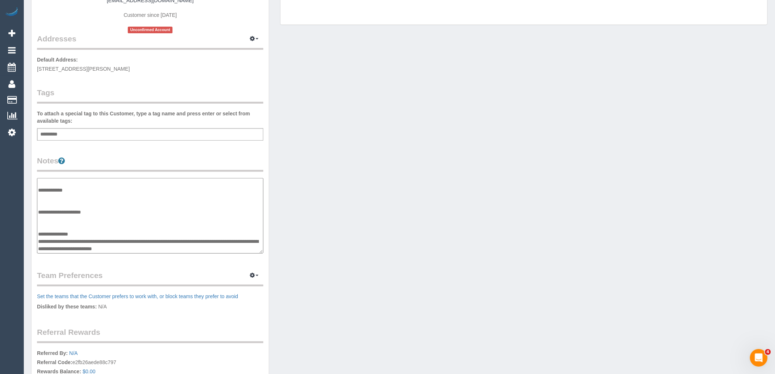
click at [173, 246] on textarea "**********" at bounding box center [150, 215] width 226 height 75
type textarea "**********"
click at [343, 199] on div "Customer Info Edit Contact Info Send Message Email Preferences Special Sales Ta…" at bounding box center [399, 175] width 747 height 553
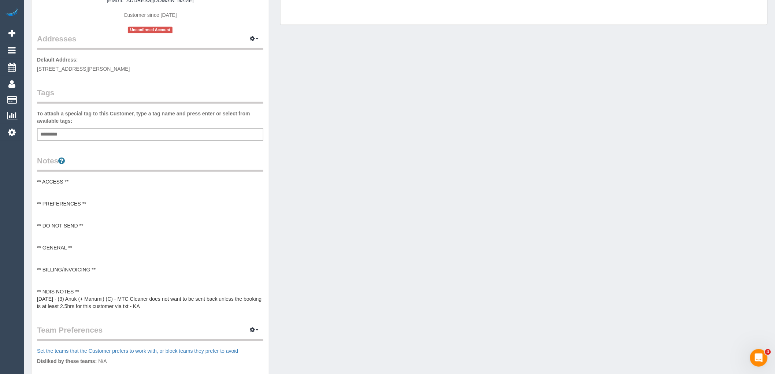
click at [168, 248] on pre "** ACCESS ** ** PREFERENCES ** ** DO NOT SEND ** ** GENERAL ** ** BILLING/INVOI…" at bounding box center [150, 244] width 226 height 132
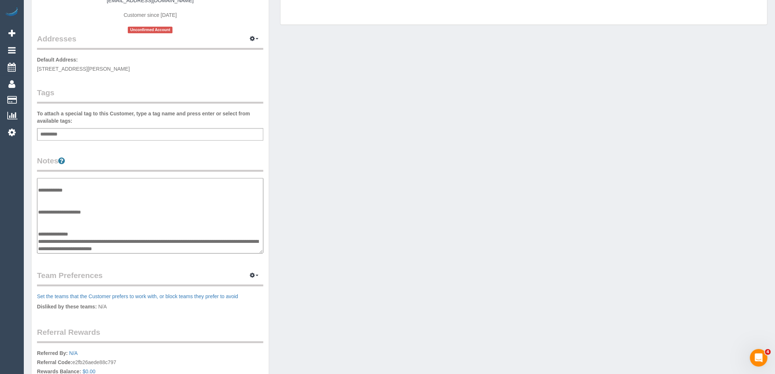
scroll to position [0, 0]
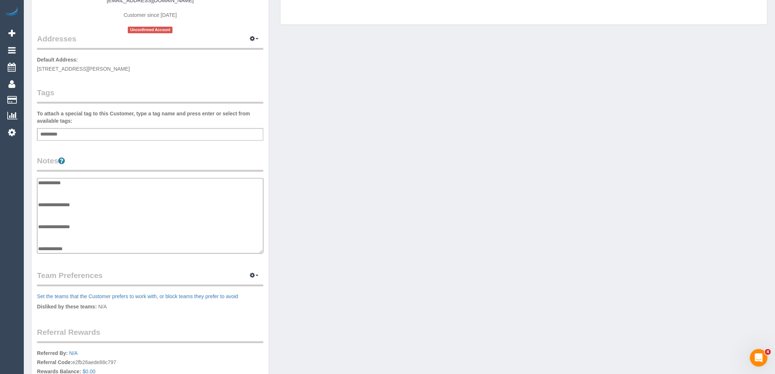
drag, startPoint x: 87, startPoint y: 232, endPoint x: 2, endPoint y: 141, distance: 124.6
click at [2, 141] on div "1 Beta Your Notifications You have 0 alerts × You have 2 to charge for 10/09/20…" at bounding box center [387, 174] width 775 height 605
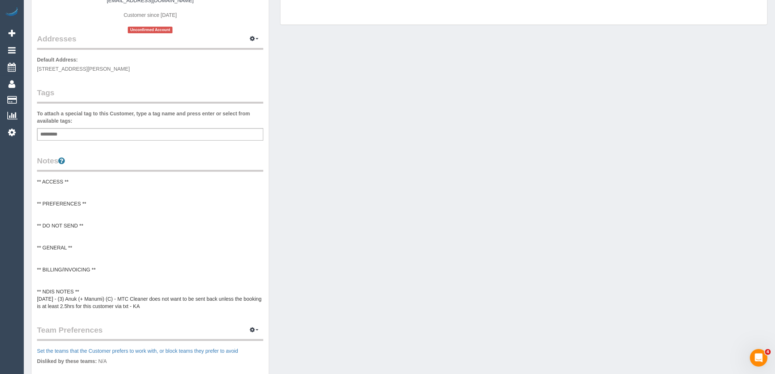
click at [119, 266] on pre "** ACCESS ** ** PREFERENCES ** ** DO NOT SEND ** ** GENERAL ** ** BILLING/INVOI…" at bounding box center [150, 244] width 226 height 132
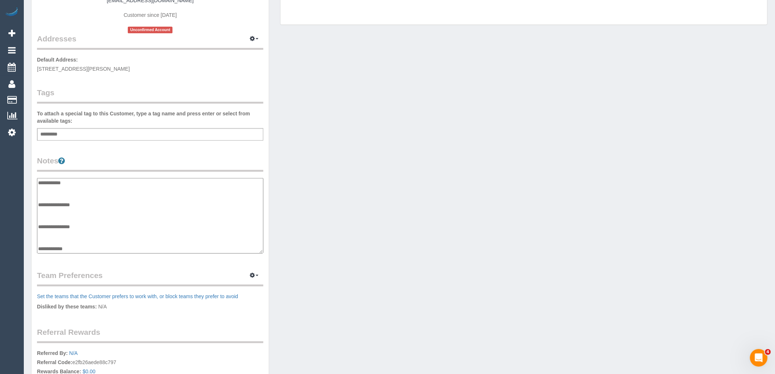
drag, startPoint x: 88, startPoint y: 232, endPoint x: 39, endPoint y: 182, distance: 70.2
click at [39, 182] on textarea "**********" at bounding box center [150, 215] width 226 height 75
type textarea "**********"
click at [333, 218] on div "Customer Info Edit Contact Info Send Message Email Preferences Special Sales Ta…" at bounding box center [399, 175] width 747 height 553
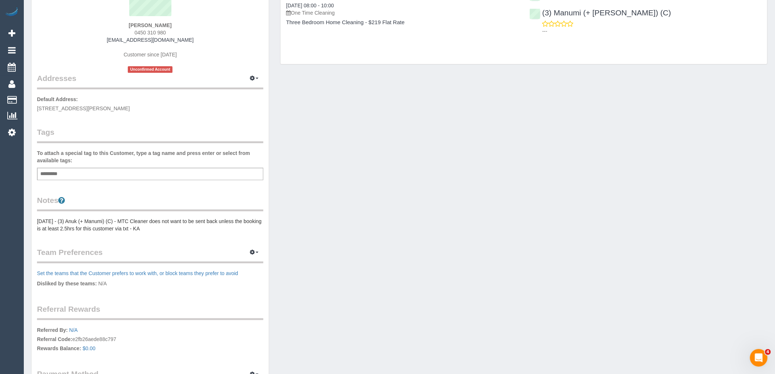
scroll to position [128, 0]
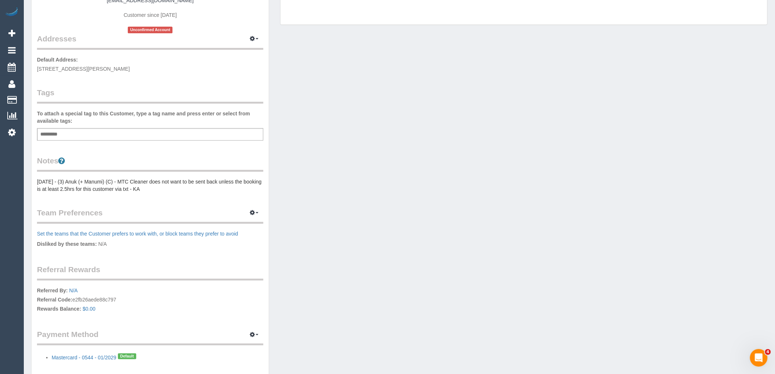
click at [123, 169] on legend "Notes" at bounding box center [150, 163] width 226 height 16
click at [117, 184] on pre "08/09/2025 - (3) Anuk (+ Manumi) (C) - MTC Cleaner does not want to be sent bac…" at bounding box center [150, 185] width 226 height 15
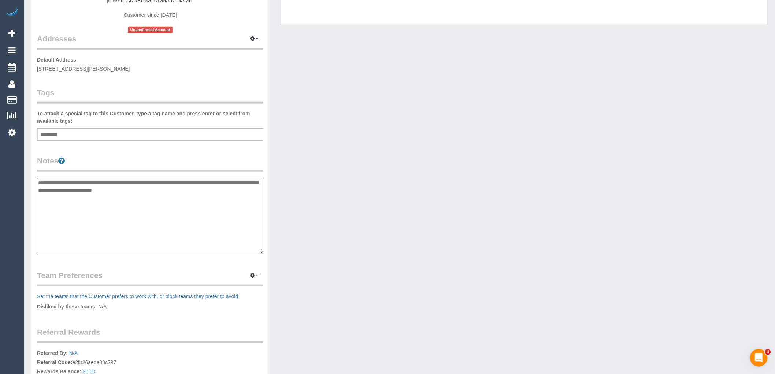
click at [38, 181] on textarea "**********" at bounding box center [150, 215] width 226 height 75
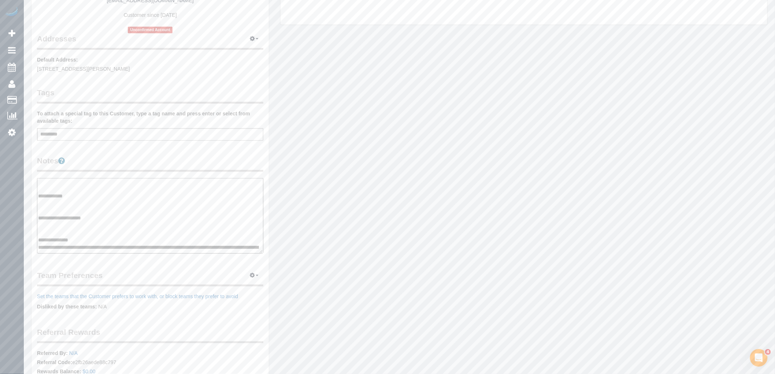
scroll to position [59, 0]
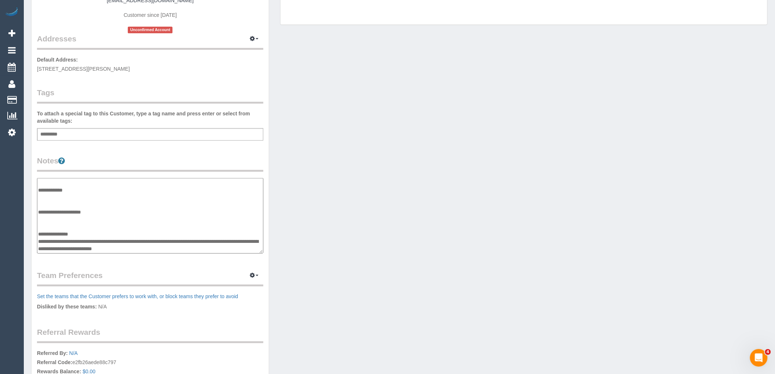
drag, startPoint x: 166, startPoint y: 248, endPoint x: 37, endPoint y: 239, distance: 129.6
click at [37, 239] on textarea "**********" at bounding box center [150, 215] width 226 height 75
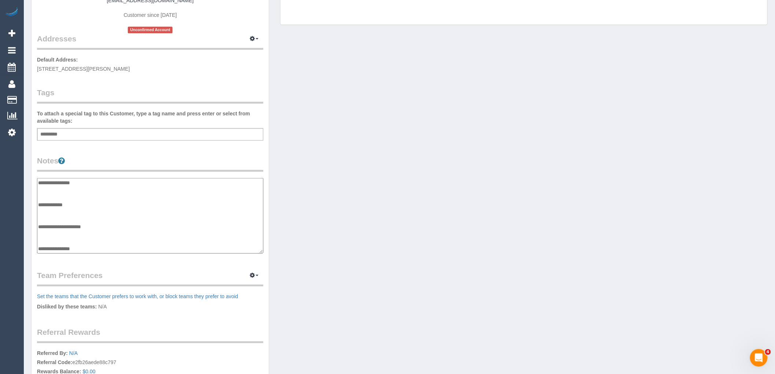
scroll to position [10, 0]
click at [47, 224] on textarea "**********" at bounding box center [150, 215] width 226 height 75
type textarea "**********"
click at [309, 228] on div "Customer Info Edit Contact Info Send Message Email Preferences Special Sales Ta…" at bounding box center [399, 175] width 747 height 553
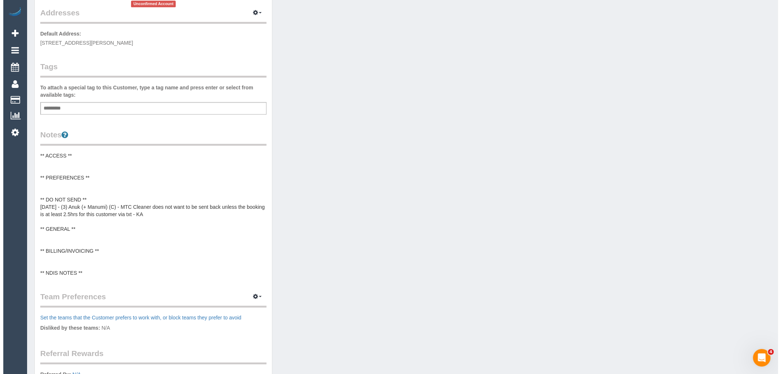
scroll to position [169, 0]
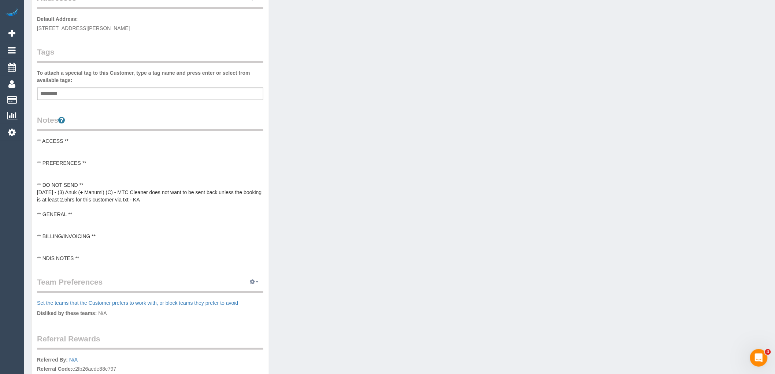
click at [256, 279] on button "button" at bounding box center [254, 282] width 18 height 11
click at [249, 295] on link "Manage Preferences" at bounding box center [232, 296] width 62 height 10
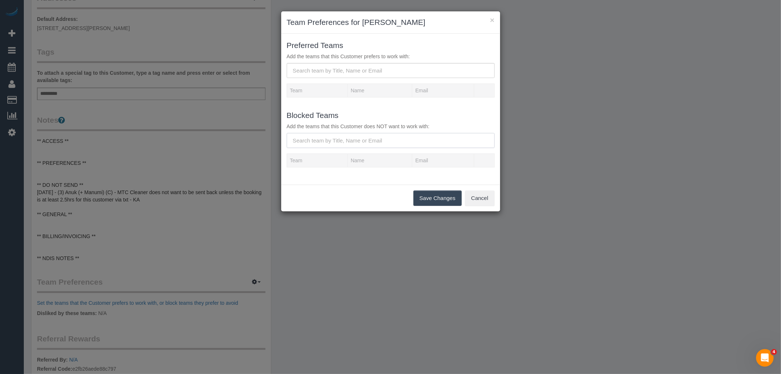
click at [404, 144] on input "text" at bounding box center [391, 140] width 208 height 15
click at [295, 140] on input "snuk" at bounding box center [391, 140] width 208 height 15
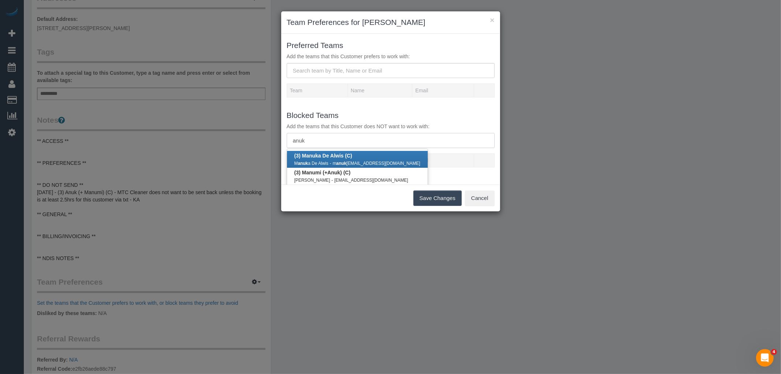
scroll to position [19, 0]
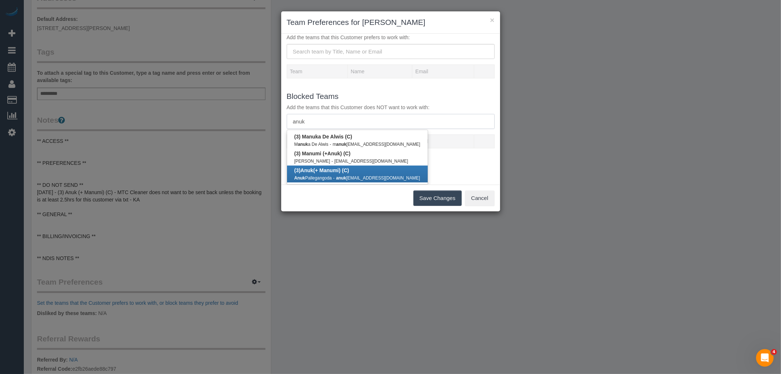
type input "anuk"
click at [347, 178] on small "anuk sasmitha@gmail.com" at bounding box center [378, 177] width 84 height 5
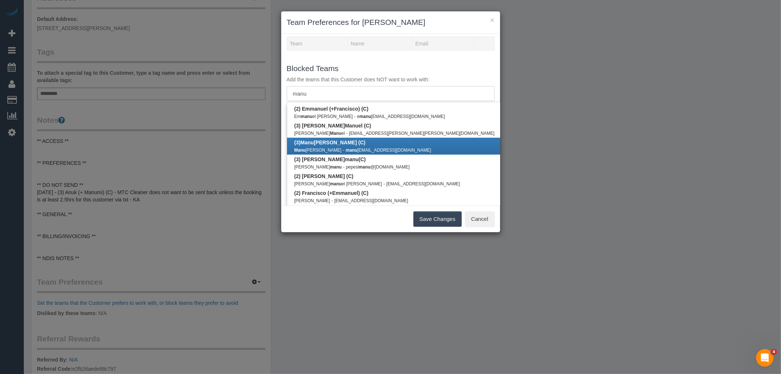
scroll to position [120, 0]
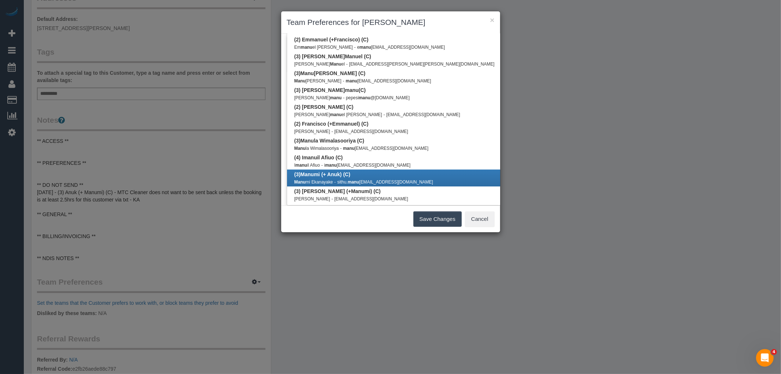
type input "manu"
click at [358, 172] on link "(3) Manu mi (+ Anuk) (C) Manu mi Ekanayake - sithu. manu mi@gmail.com" at bounding box center [394, 178] width 215 height 17
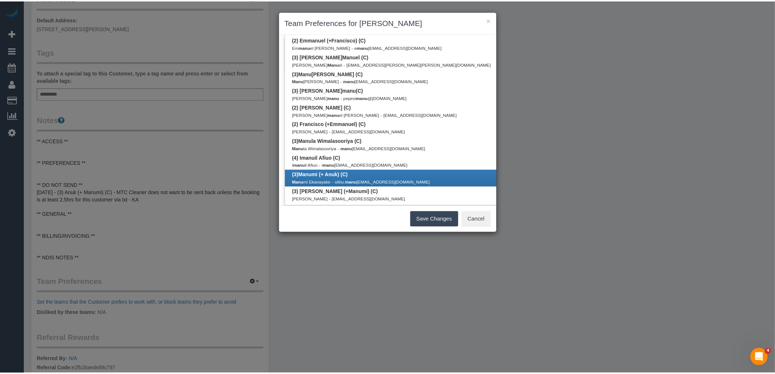
scroll to position [0, 0]
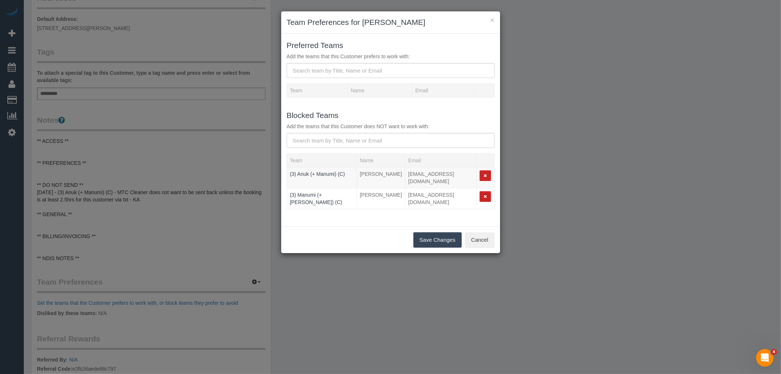
click at [451, 232] on button "Save Changes" at bounding box center [437, 239] width 48 height 15
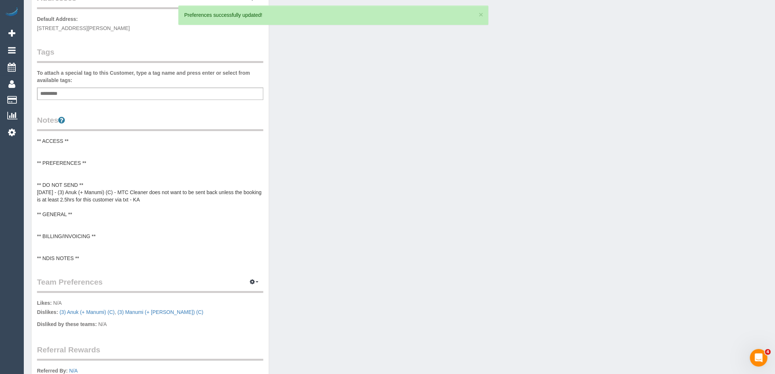
click at [79, 137] on pre "** ACCESS ** ** PREFERENCES ** ** DO NOT SEND ** 08/09/2025 - (3) Anuk (+ Manum…" at bounding box center [150, 199] width 226 height 125
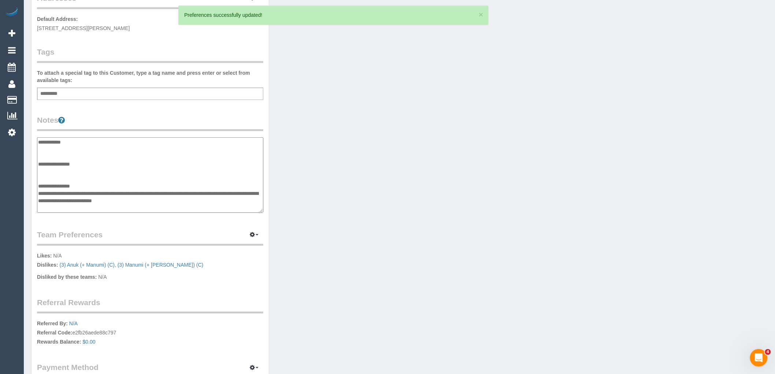
click at [40, 140] on textarea "**********" at bounding box center [150, 174] width 226 height 75
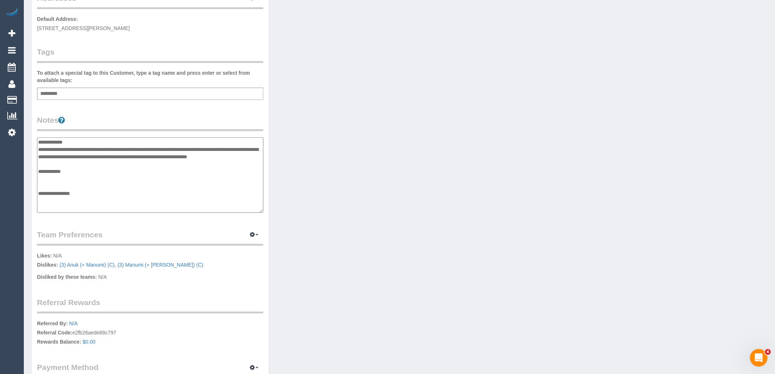
type textarea "**********"
click at [349, 192] on div "Customer Info Edit Contact Info Send Message Email Preferences Special Sales Ta…" at bounding box center [399, 140] width 747 height 564
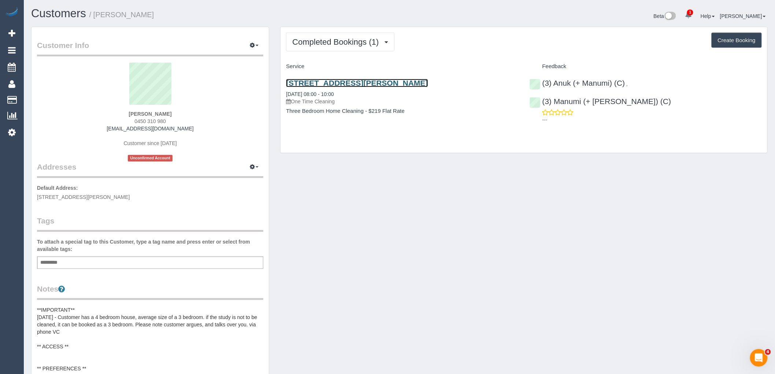
click at [365, 84] on link "28 Glover Street, Bentleigh East, VIC 3165" at bounding box center [357, 83] width 142 height 8
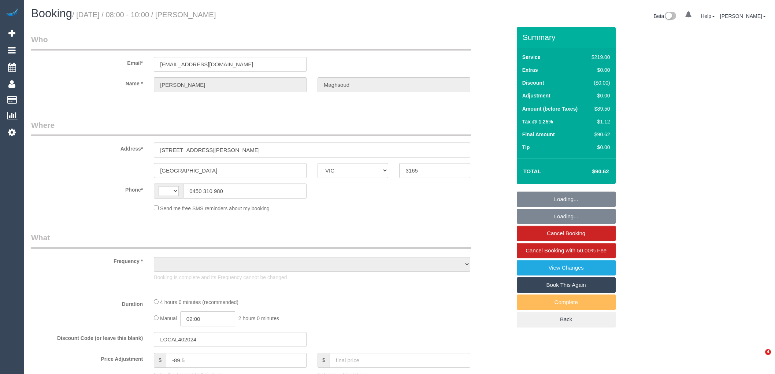
select select "VIC"
select select "string:AU"
select select "object:589"
select select "string:stripe-pm_1S3ouv2GScqysDRVso4q2UBL"
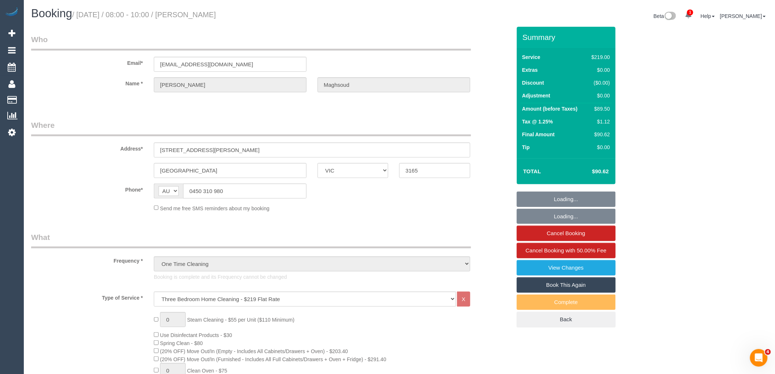
select select "number:28"
select select "number:14"
select select "number:19"
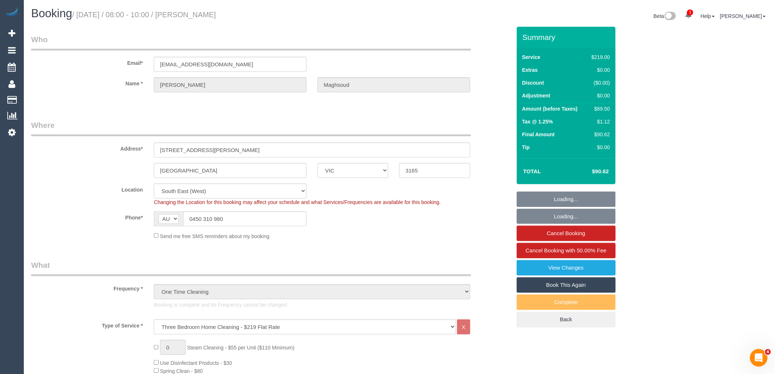
select select "object:1373"
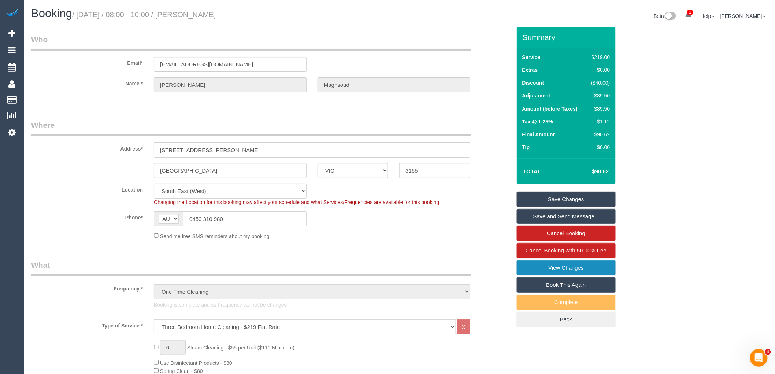
click at [582, 261] on link "View Changes" at bounding box center [566, 267] width 99 height 15
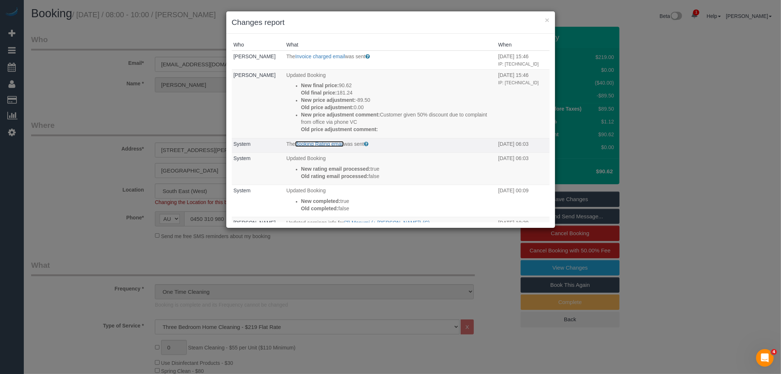
click at [323, 147] on link "Booking Rating email" at bounding box center [319, 144] width 48 height 6
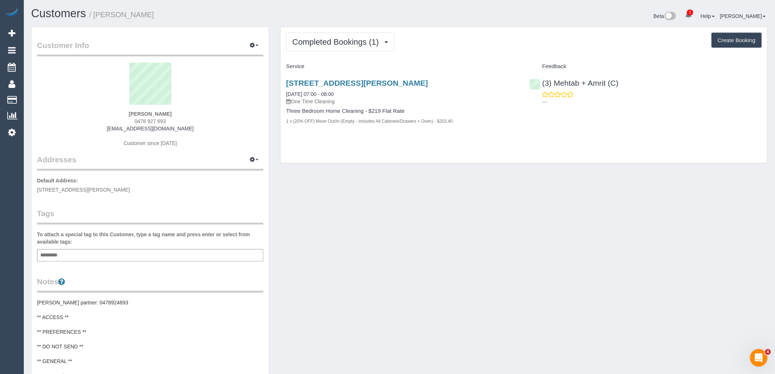
drag, startPoint x: 172, startPoint y: 122, endPoint x: 120, endPoint y: 120, distance: 52.4
click at [120, 120] on div "[PERSON_NAME] 0478 927 693 [EMAIL_ADDRESS][DOMAIN_NAME] Customer since [DATE]" at bounding box center [150, 109] width 226 height 92
copy span "0478 927 693"
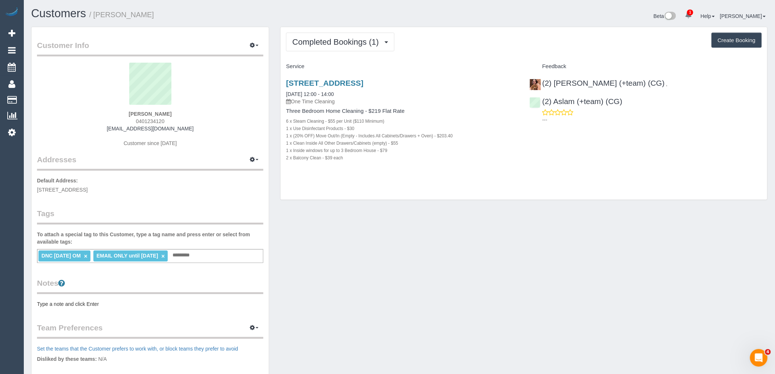
drag, startPoint x: 173, startPoint y: 115, endPoint x: 97, endPoint y: 115, distance: 75.4
click at [100, 115] on div "Dan Truong 0401234120 1.balmier.gloat@icloud.com Customer since 2025" at bounding box center [150, 109] width 226 height 92
copy strong "Dan Truong"
click at [213, 122] on div "Dan Truong 0401234120 1.balmier.gloat@icloud.com Customer since 2025" at bounding box center [150, 109] width 226 height 92
drag, startPoint x: 182, startPoint y: 115, endPoint x: 100, endPoint y: 118, distance: 82.1
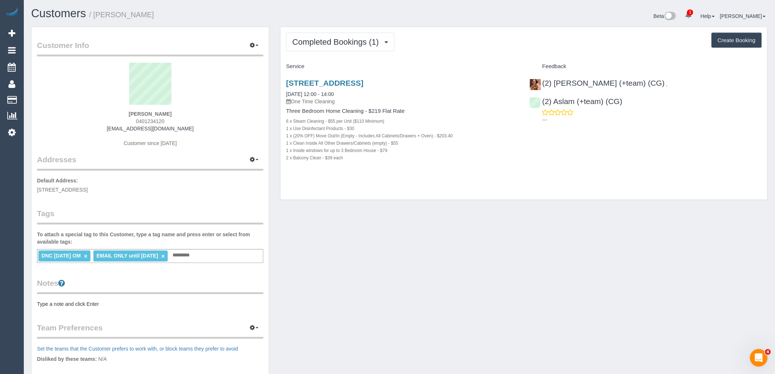
click at [112, 113] on div "Dan Truong 0401234120 1.balmier.gloat@icloud.com Customer since 2025" at bounding box center [150, 109] width 226 height 92
copy strong "Dan Truong"
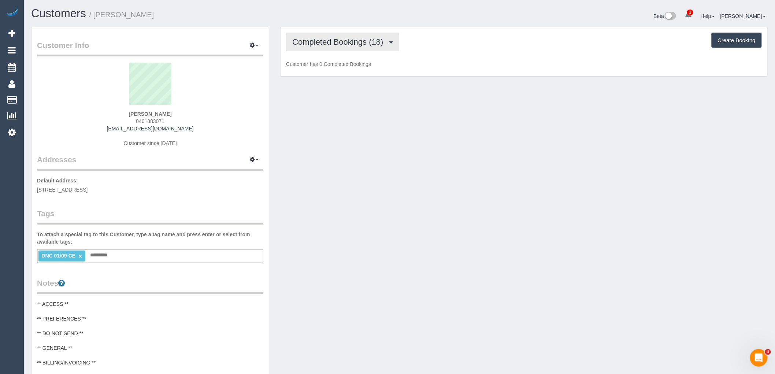
click at [335, 51] on button "Completed Bookings (18)" at bounding box center [342, 42] width 113 height 19
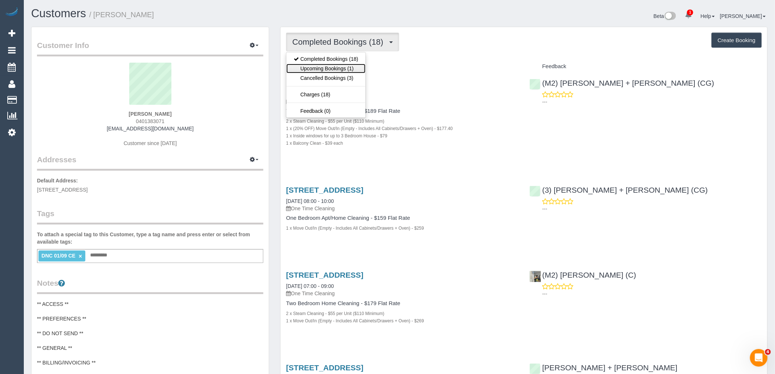
click at [335, 72] on link "Upcoming Bookings (1)" at bounding box center [325, 69] width 79 height 10
